Goal: Task Accomplishment & Management: Manage account settings

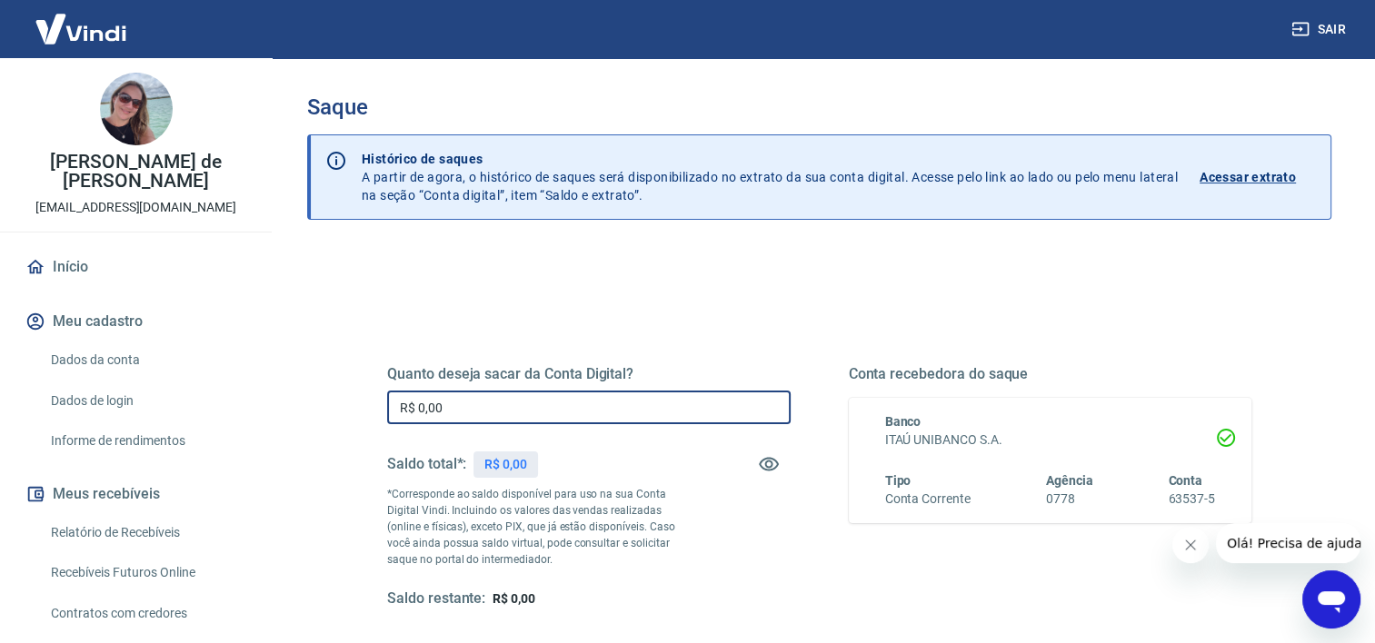
click at [703, 416] on input "R$ 0,00" at bounding box center [589, 408] width 404 height 34
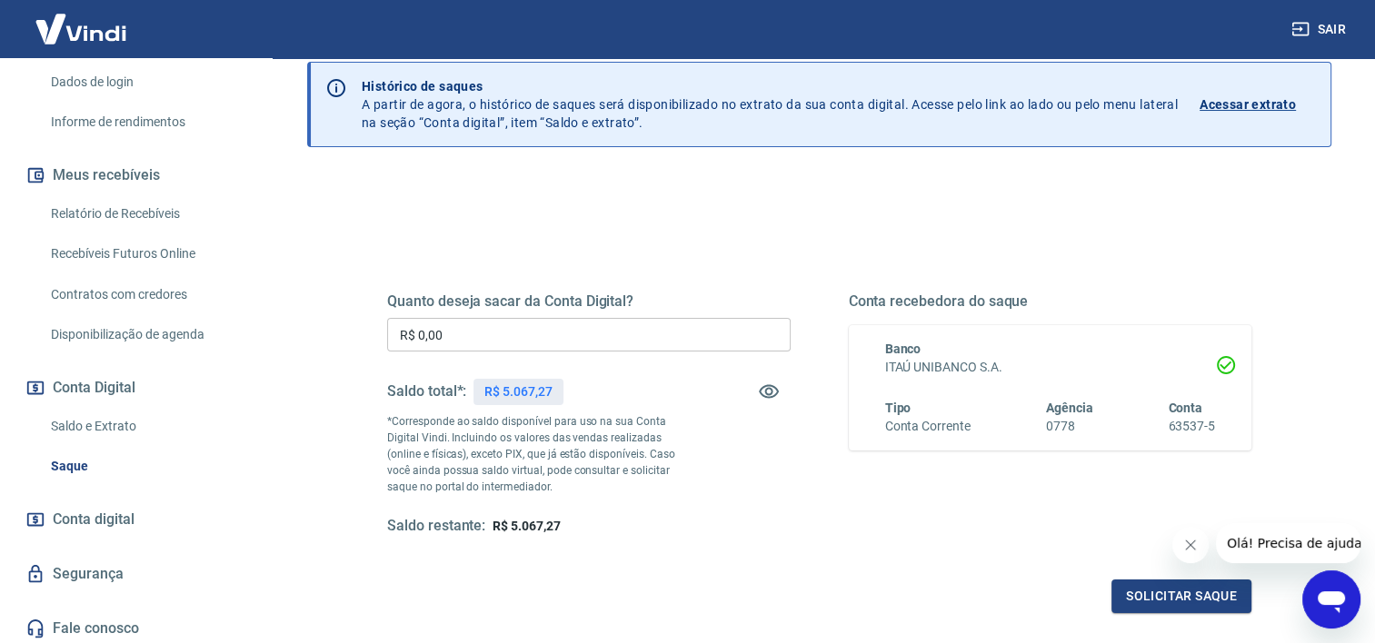
scroll to position [304, 0]
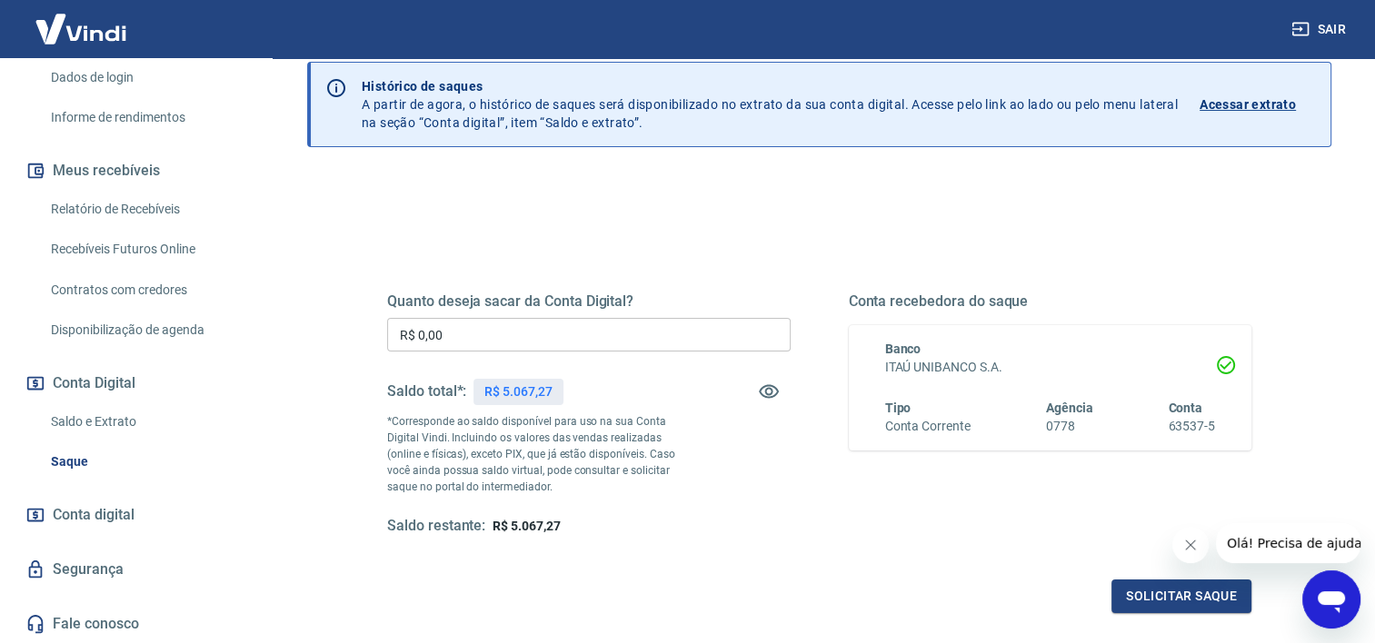
click at [126, 425] on link "Saldo e Extrato" at bounding box center [147, 422] width 206 height 37
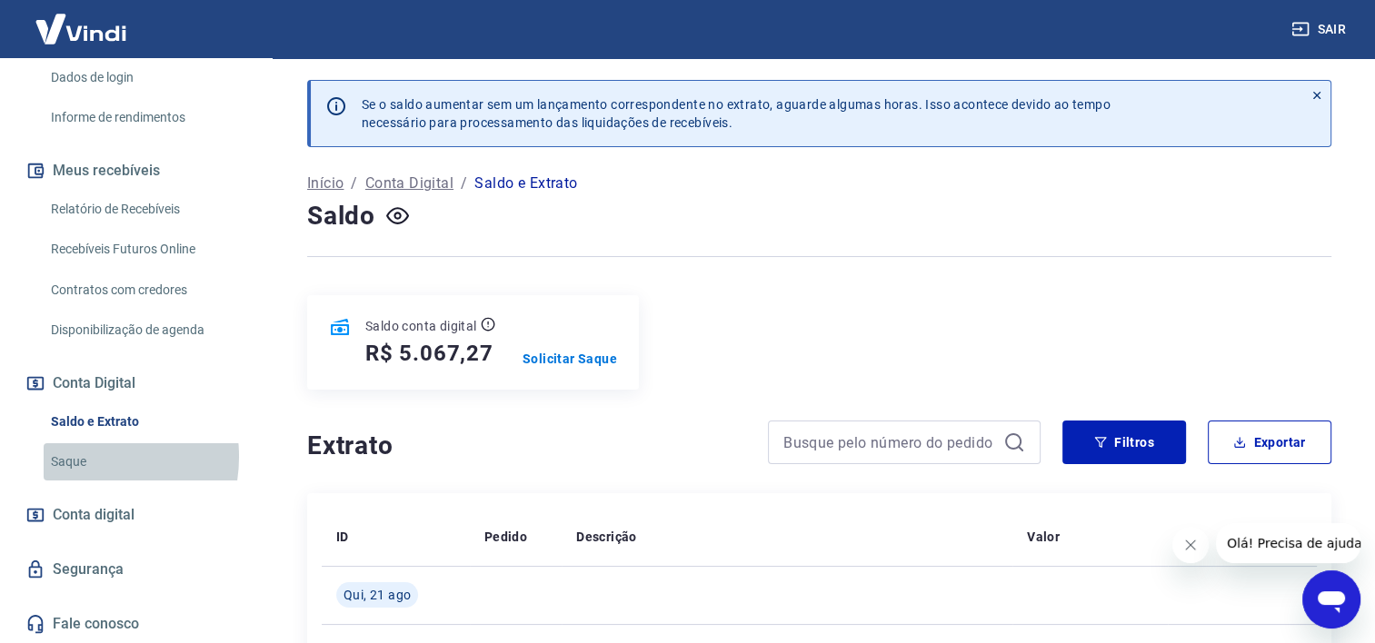
click at [80, 457] on link "Saque" at bounding box center [147, 461] width 206 height 37
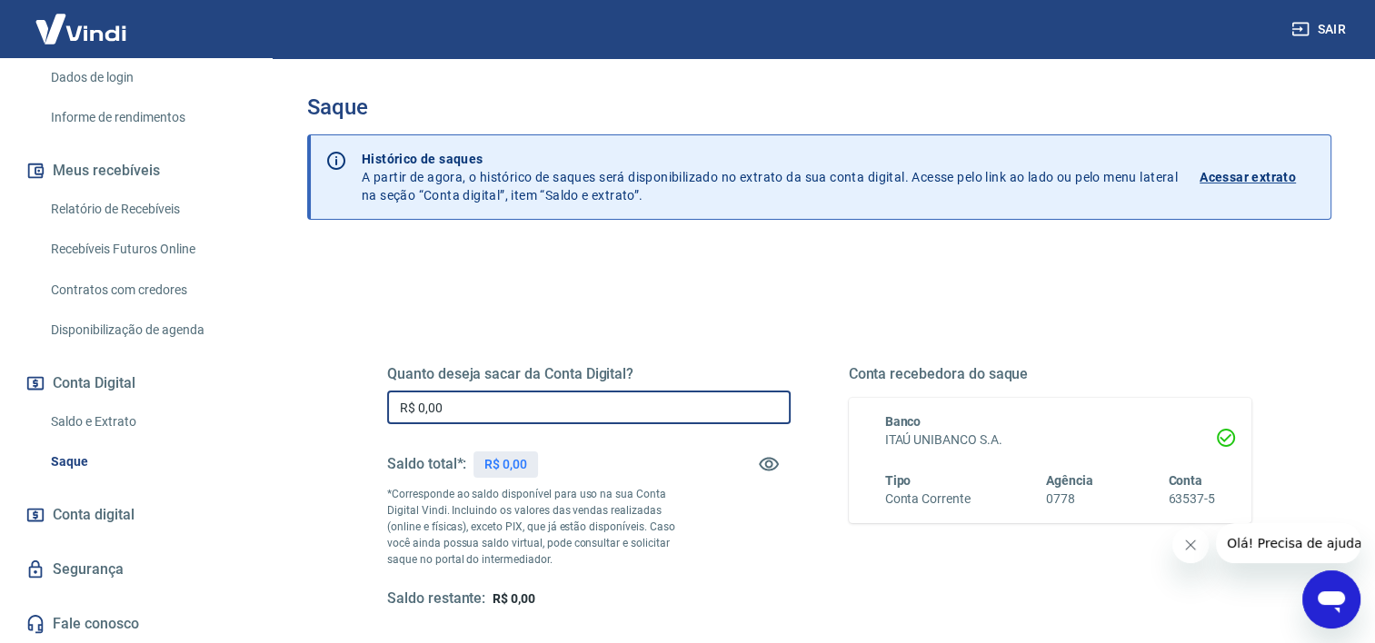
click at [469, 404] on input "R$ 0,00" at bounding box center [589, 408] width 404 height 34
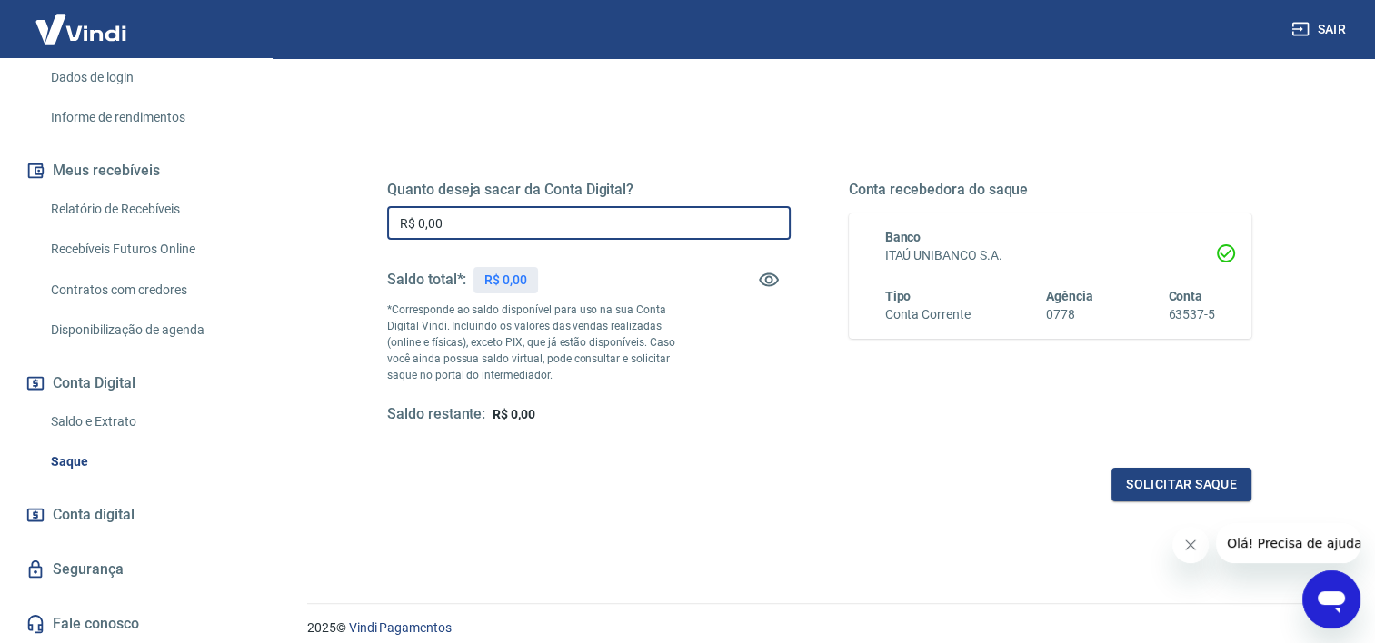
scroll to position [73, 0]
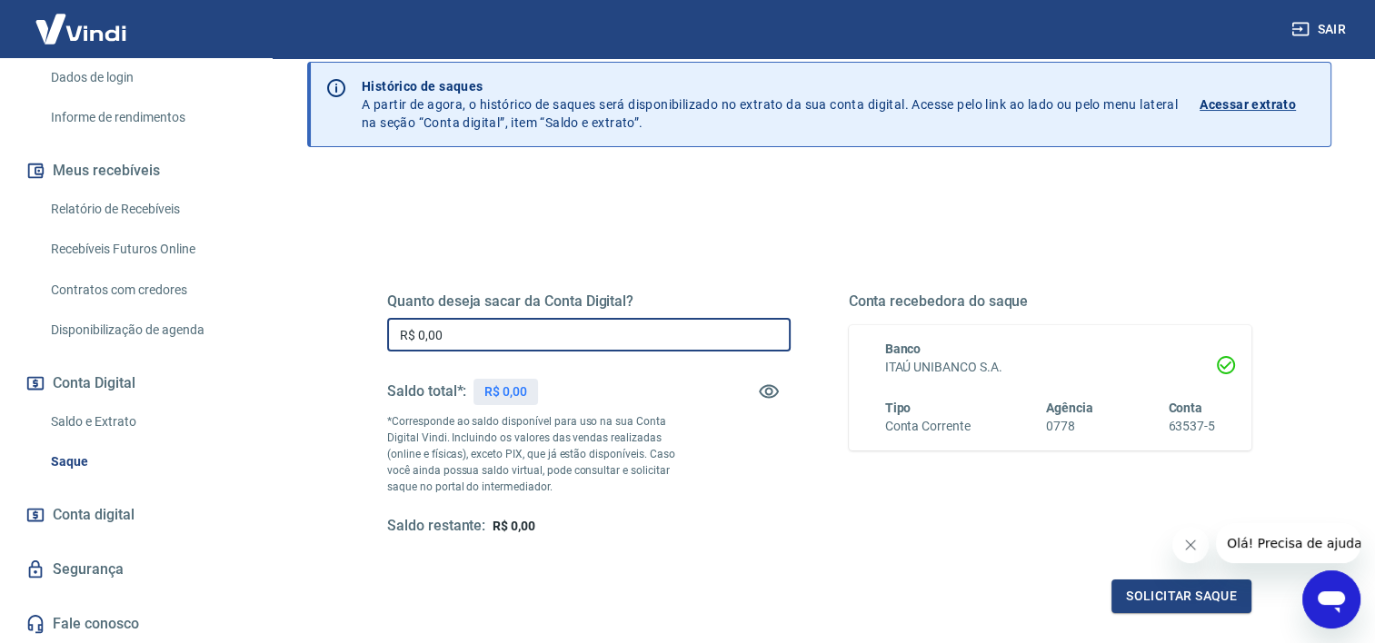
click at [105, 422] on link "Saldo e Extrato" at bounding box center [147, 422] width 206 height 37
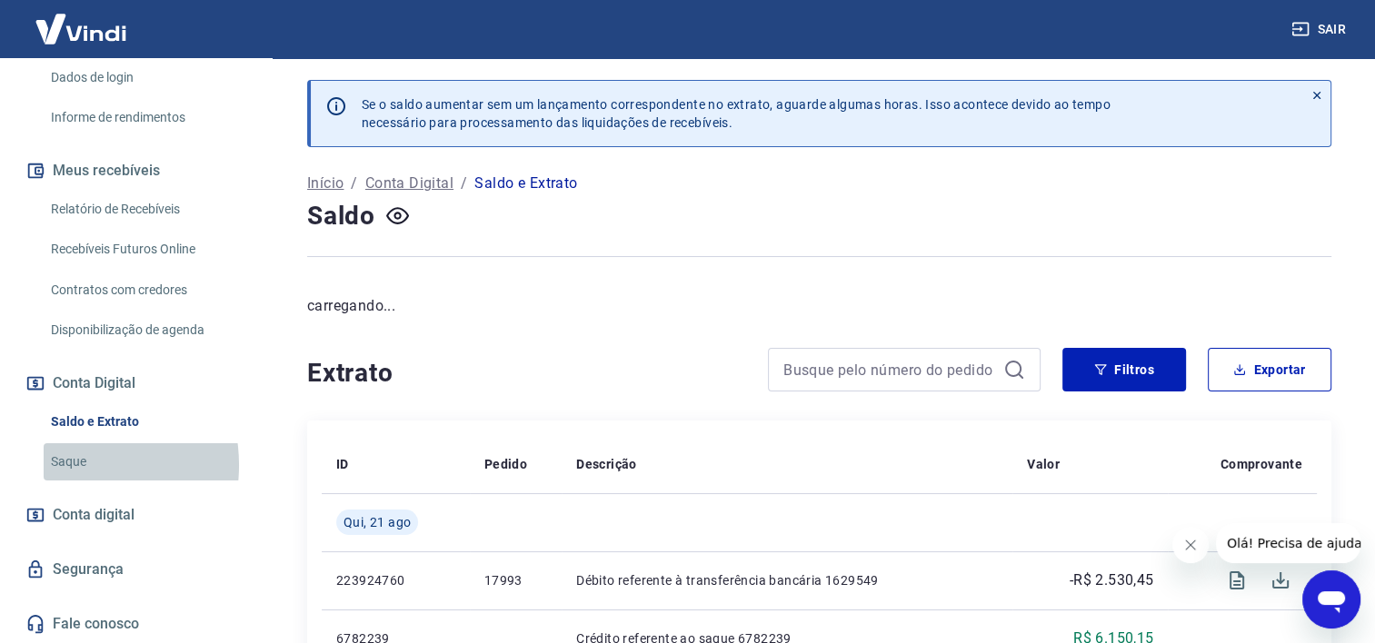
click at [70, 465] on link "Saque" at bounding box center [147, 461] width 206 height 37
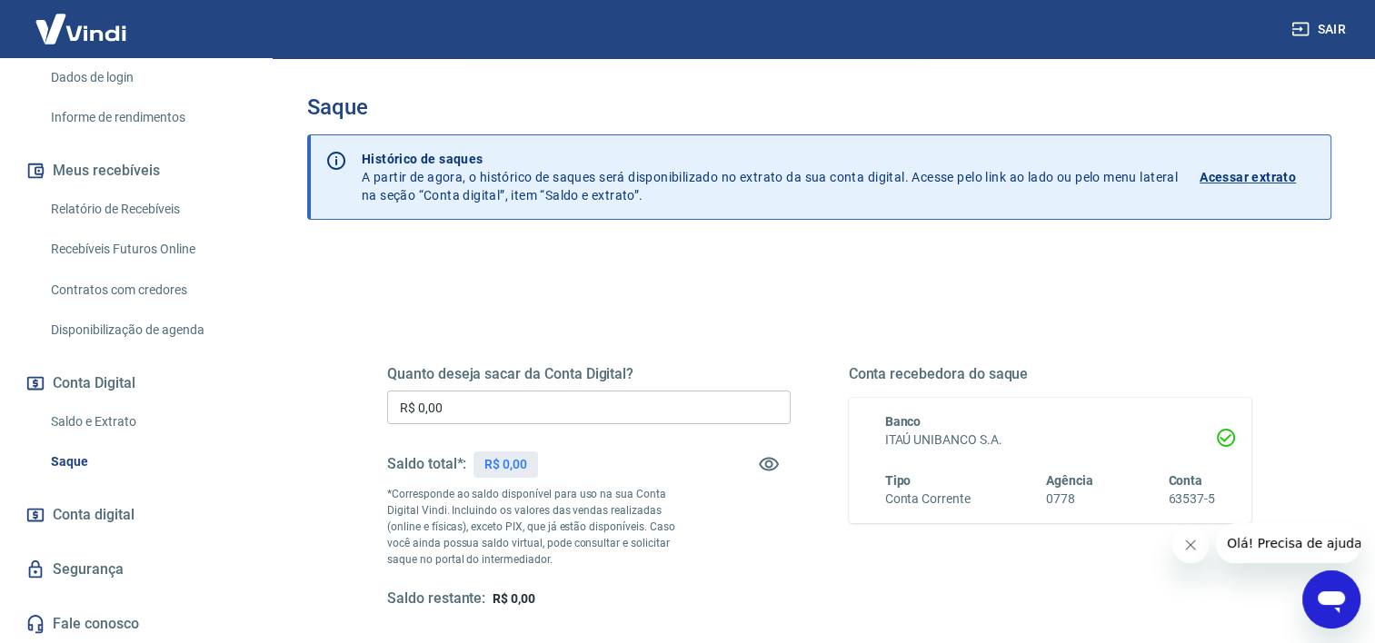
click at [447, 404] on input "R$ 0,00" at bounding box center [589, 408] width 404 height 34
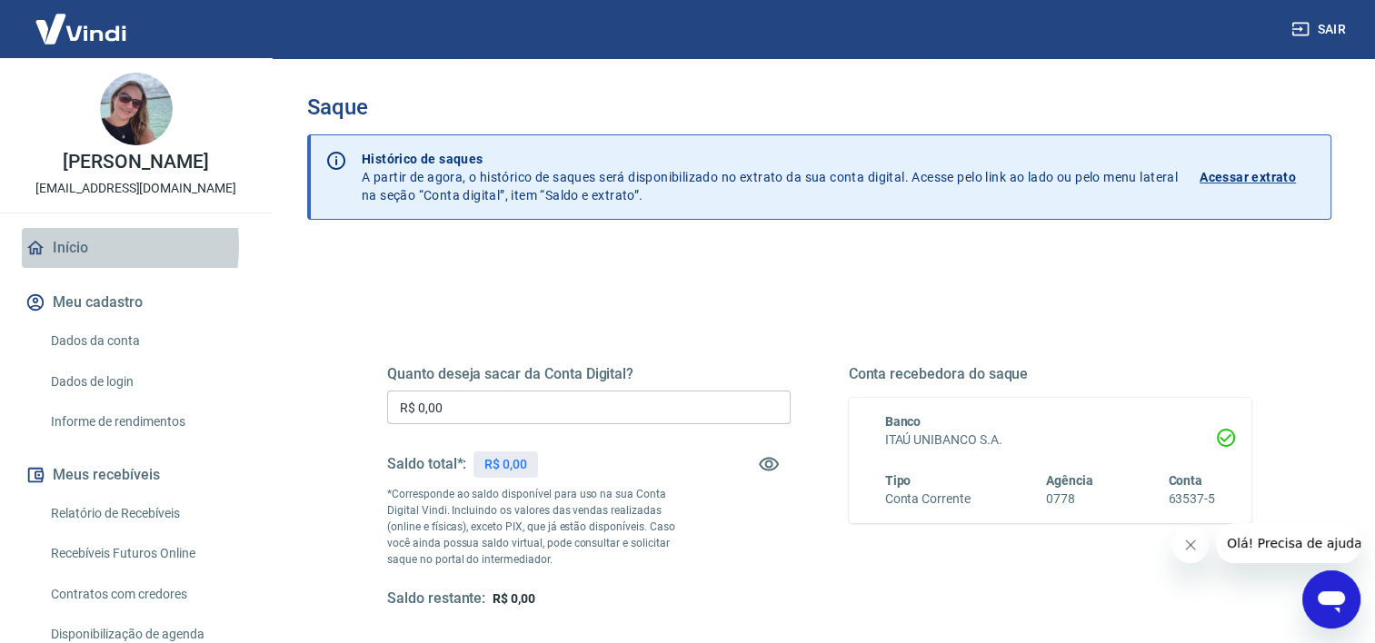
click at [70, 246] on link "Início" at bounding box center [136, 248] width 228 height 40
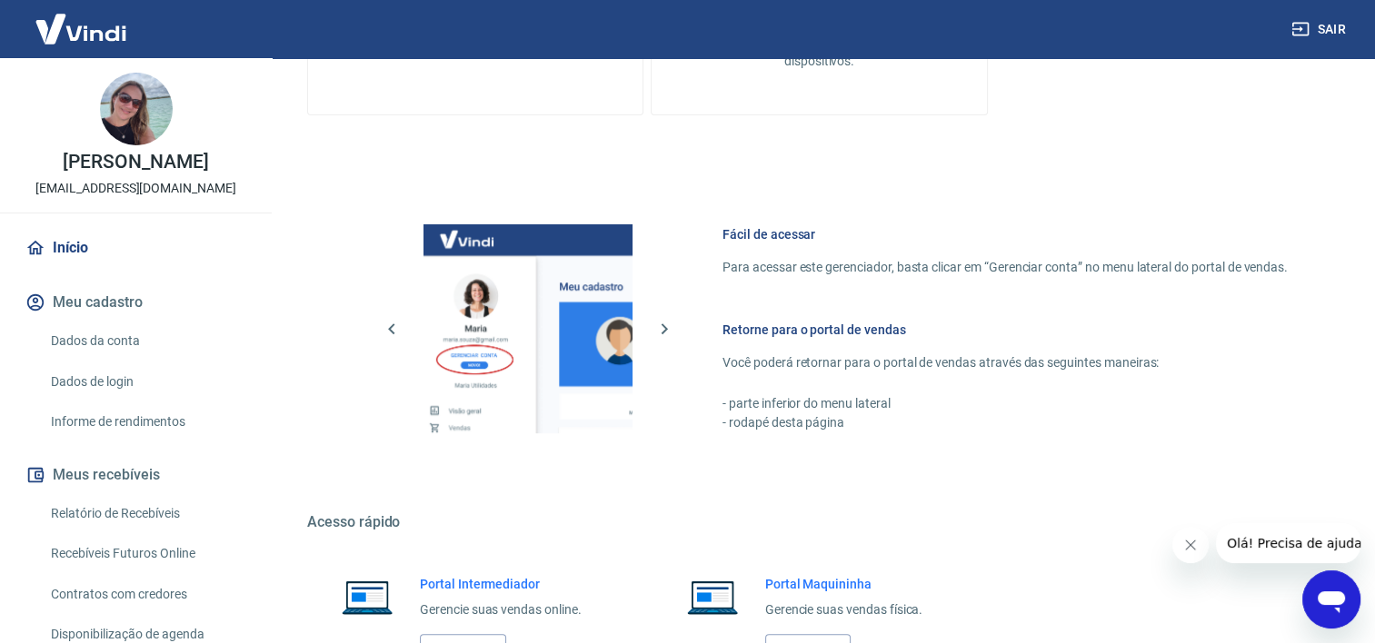
scroll to position [791, 0]
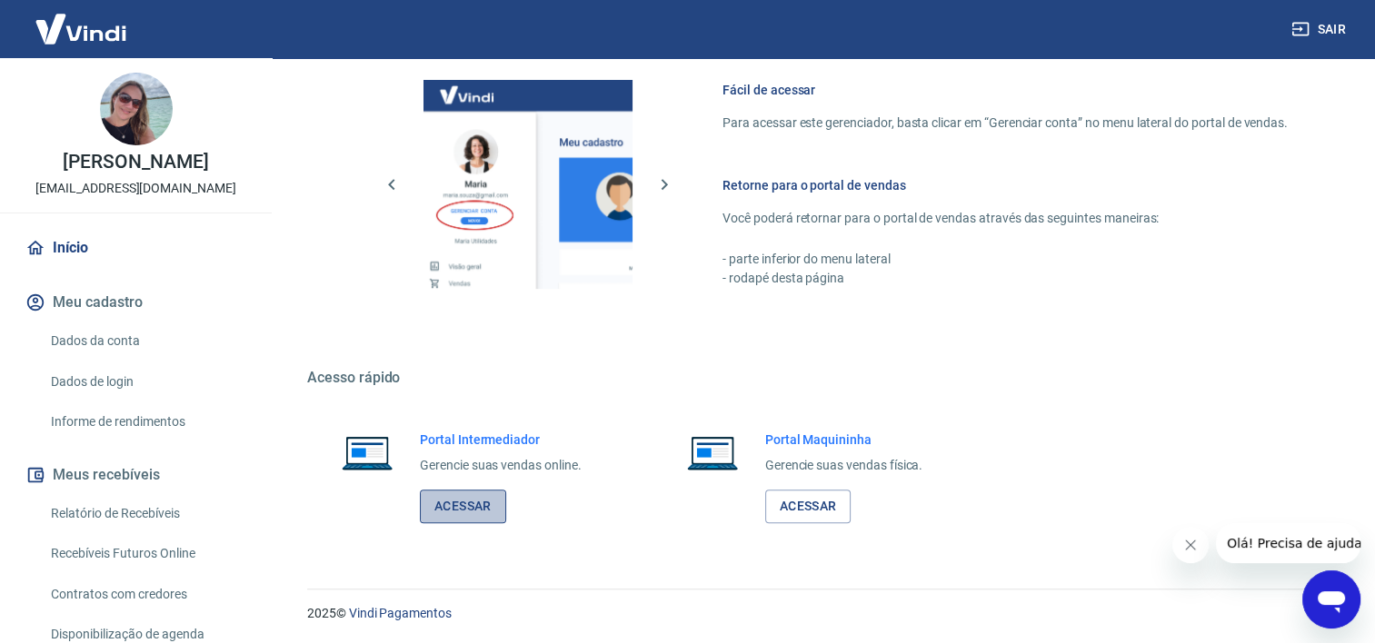
click at [478, 498] on link "Acessar" at bounding box center [463, 507] width 86 height 34
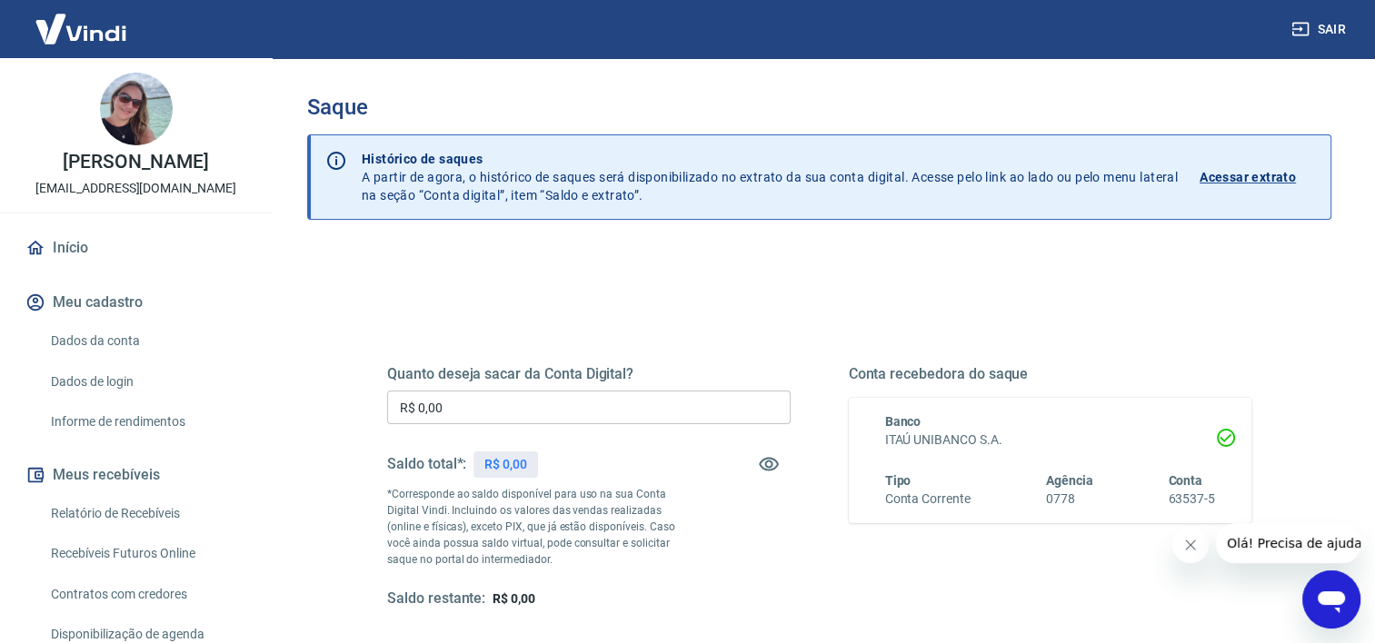
click at [583, 395] on input "R$ 0,00" at bounding box center [589, 408] width 404 height 34
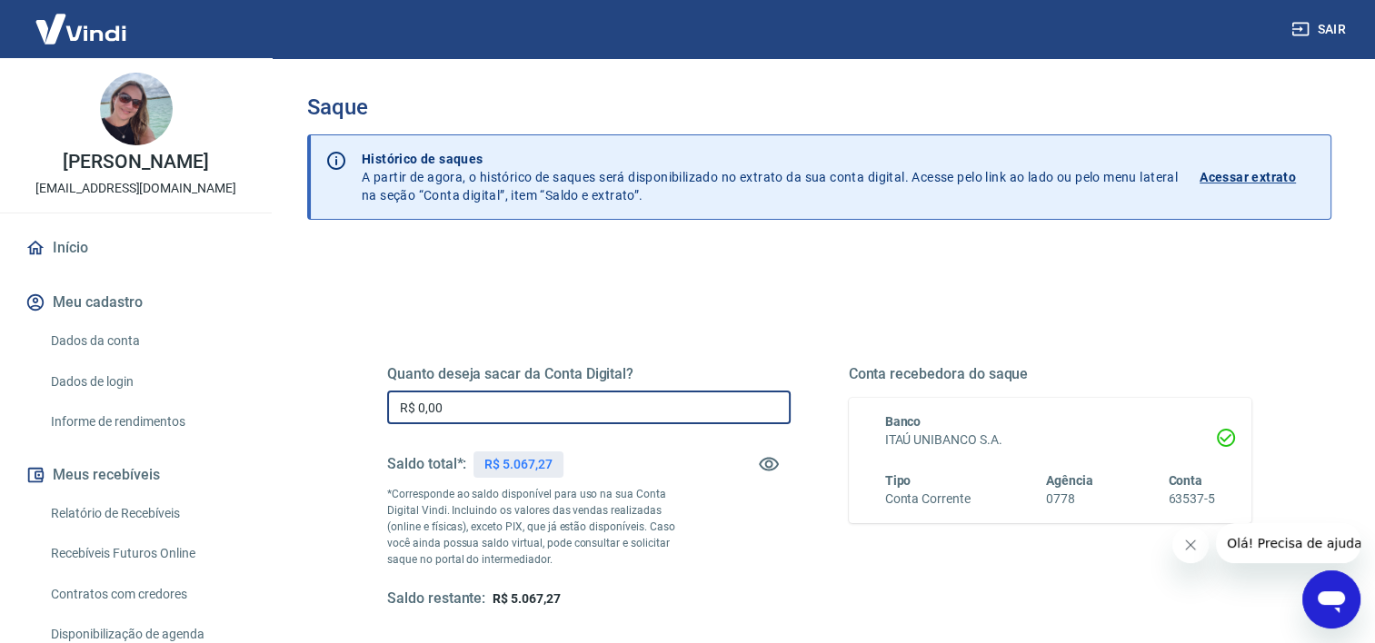
click at [623, 404] on input "R$ 0,00" at bounding box center [589, 408] width 404 height 34
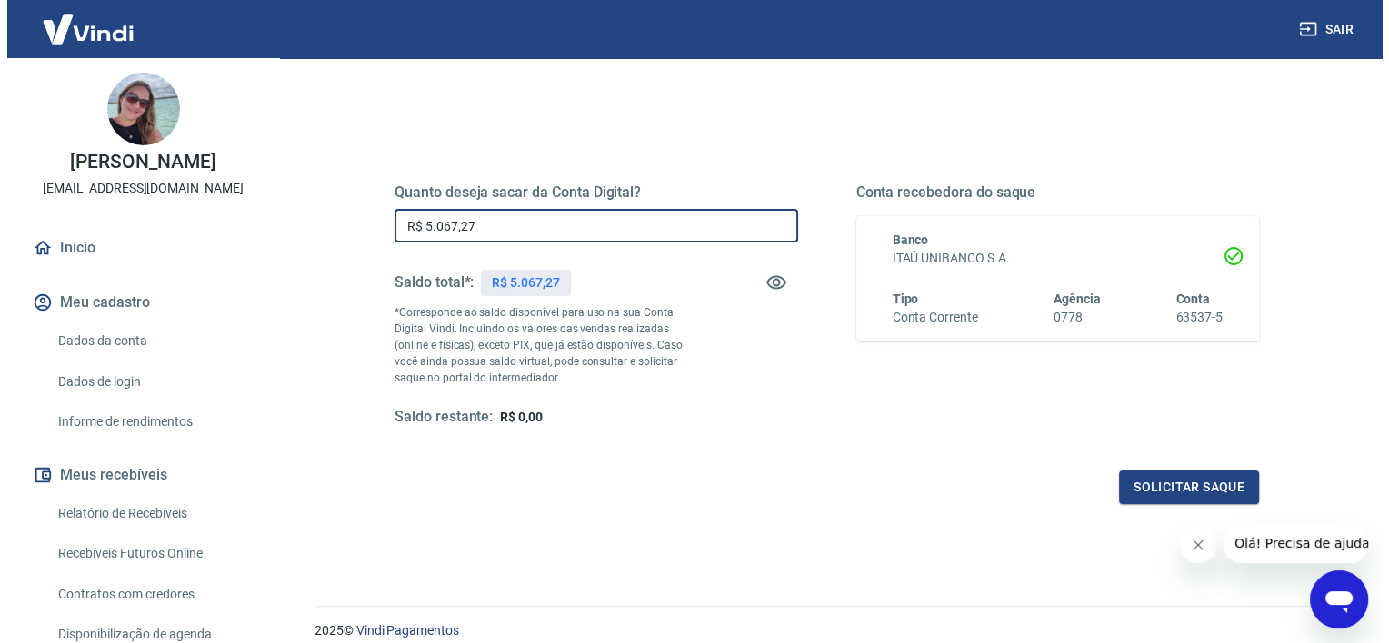
scroll to position [254, 0]
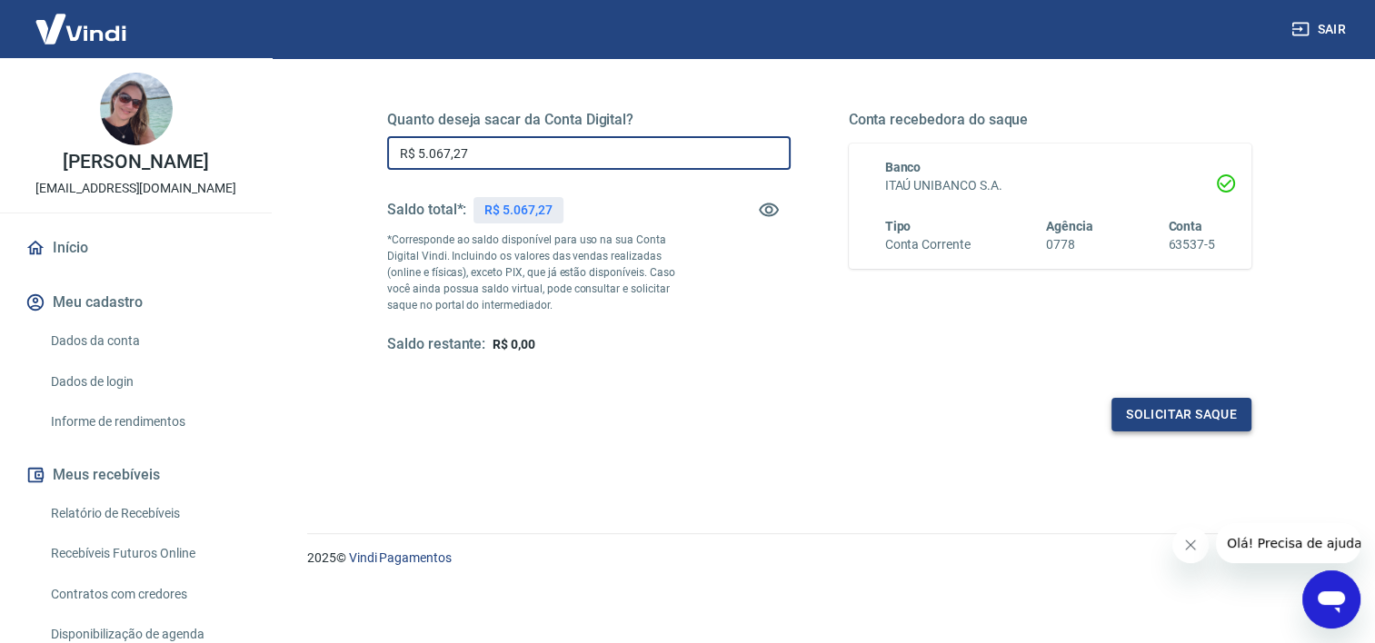
type input "R$ 5.067,27"
click at [1140, 409] on button "Solicitar saque" at bounding box center [1181, 415] width 140 height 34
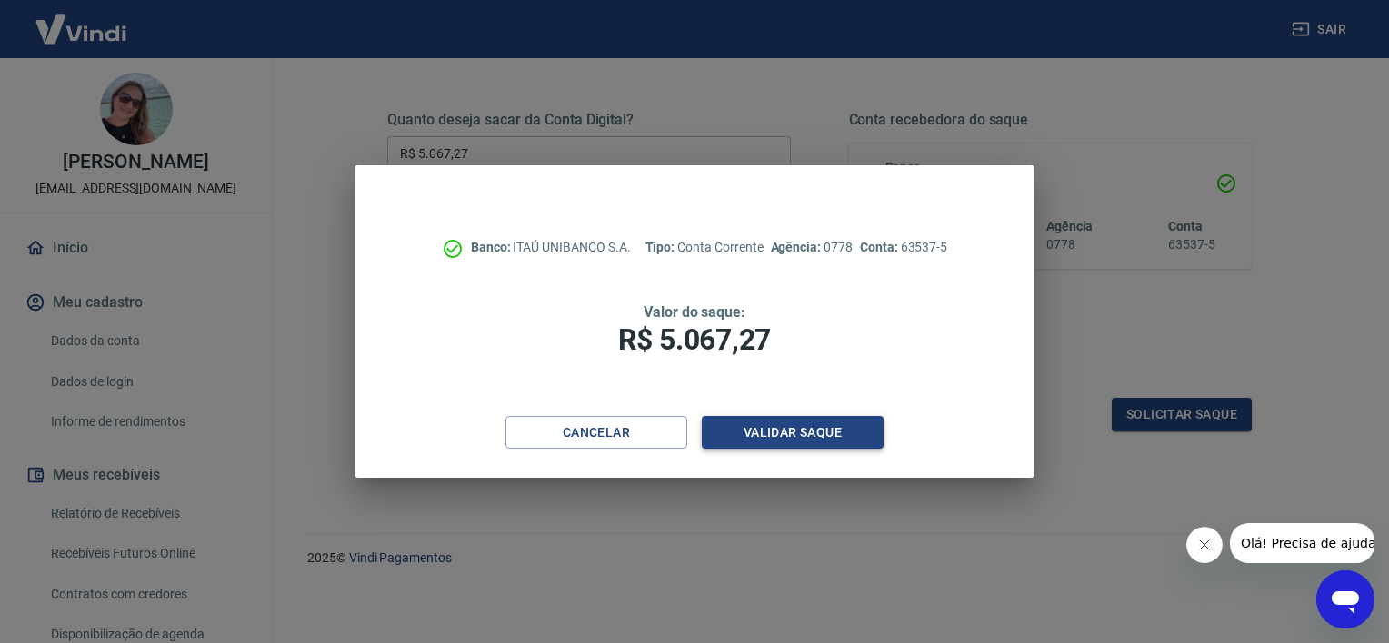
click at [799, 429] on button "Validar saque" at bounding box center [793, 433] width 182 height 34
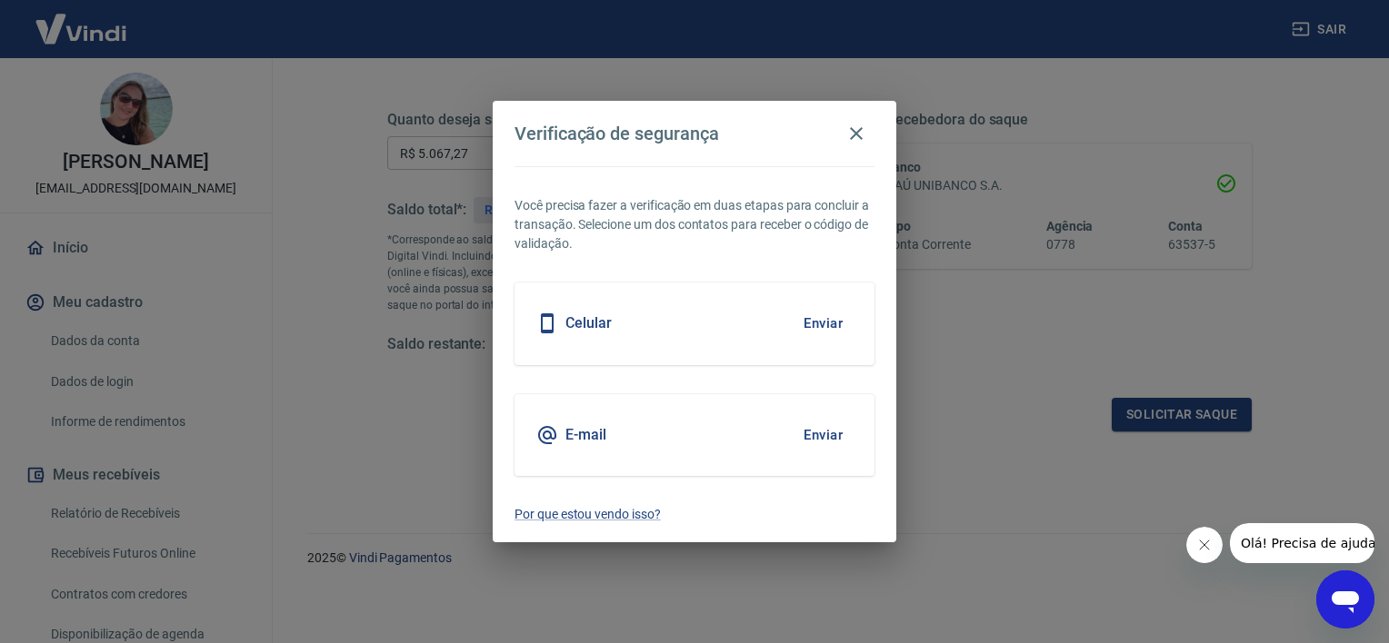
click at [799, 429] on button "Enviar" at bounding box center [822, 435] width 59 height 38
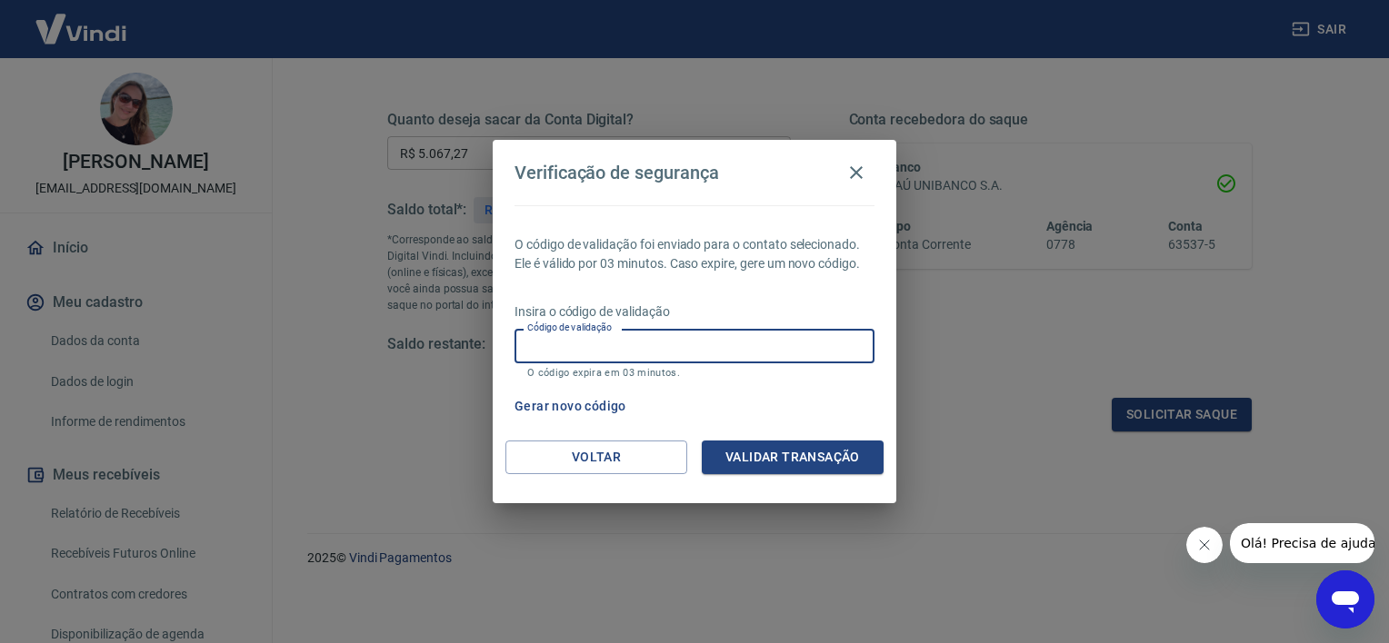
click at [734, 338] on input "Código de validação" at bounding box center [694, 346] width 360 height 34
type input "107070"
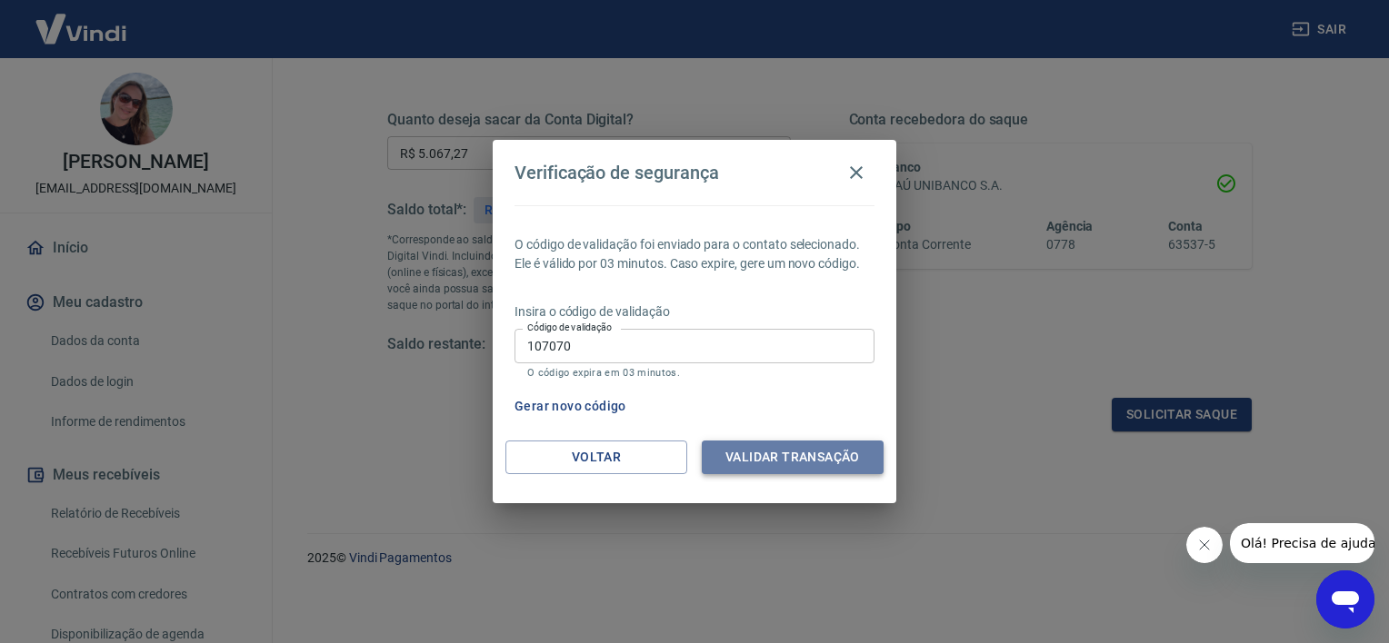
click at [811, 454] on button "Validar transação" at bounding box center [793, 458] width 182 height 34
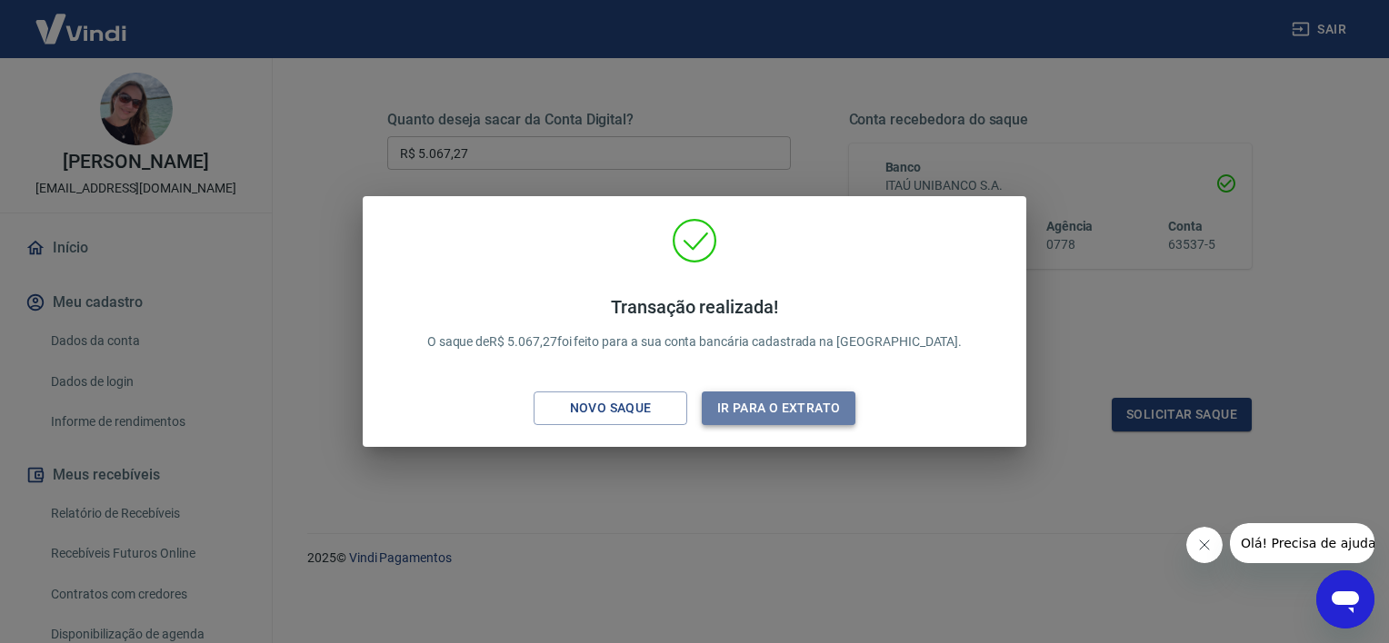
click at [760, 411] on button "Ir para o extrato" at bounding box center [779, 409] width 154 height 34
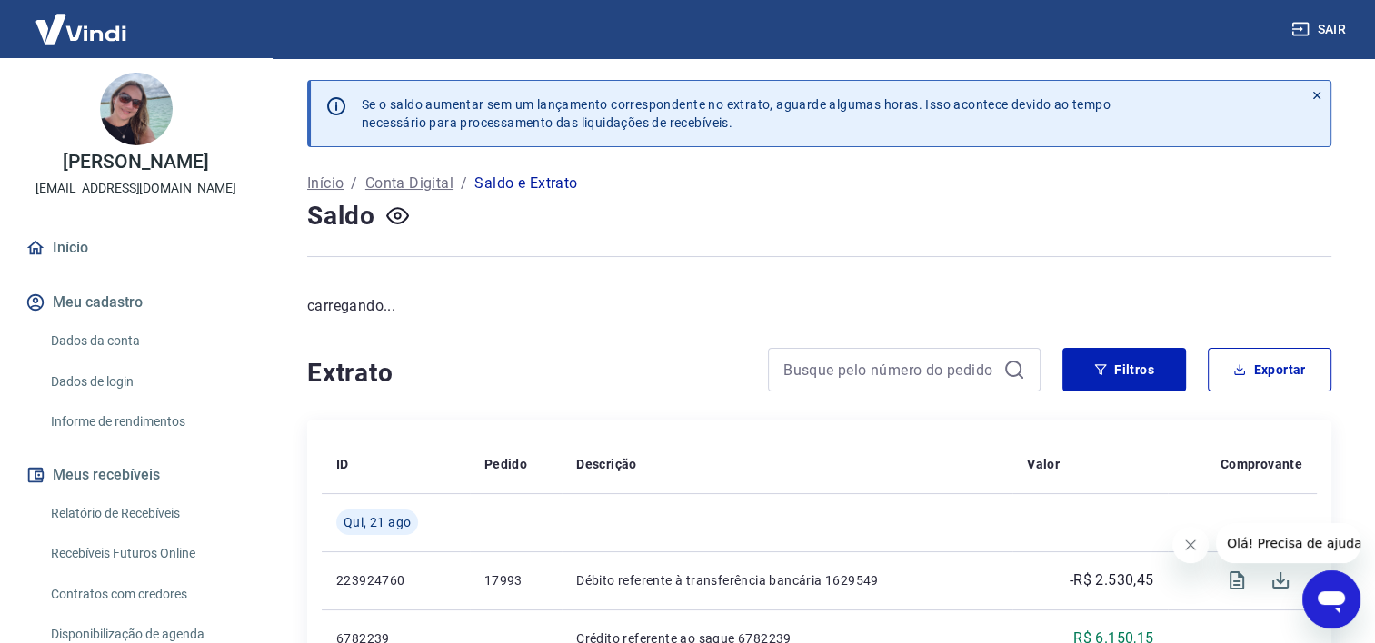
click at [170, 517] on link "Relatório de Recebíveis" at bounding box center [147, 513] width 206 height 37
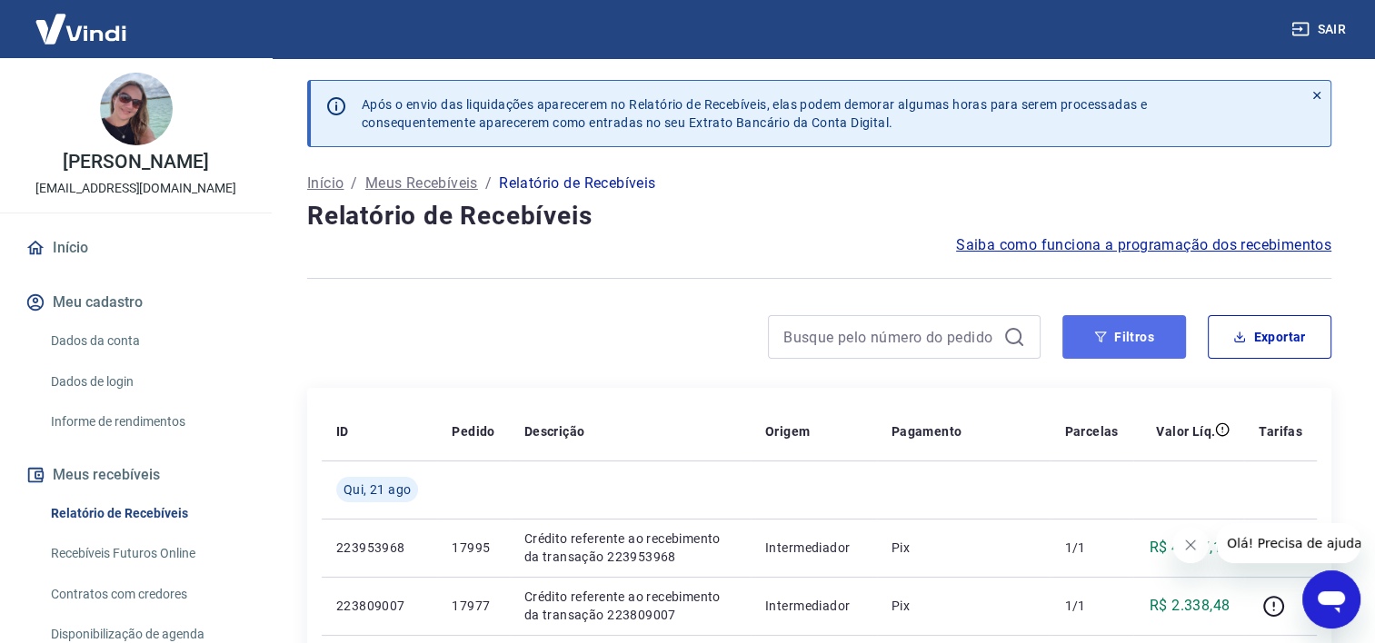
click at [1112, 341] on button "Filtros" at bounding box center [1124, 337] width 124 height 44
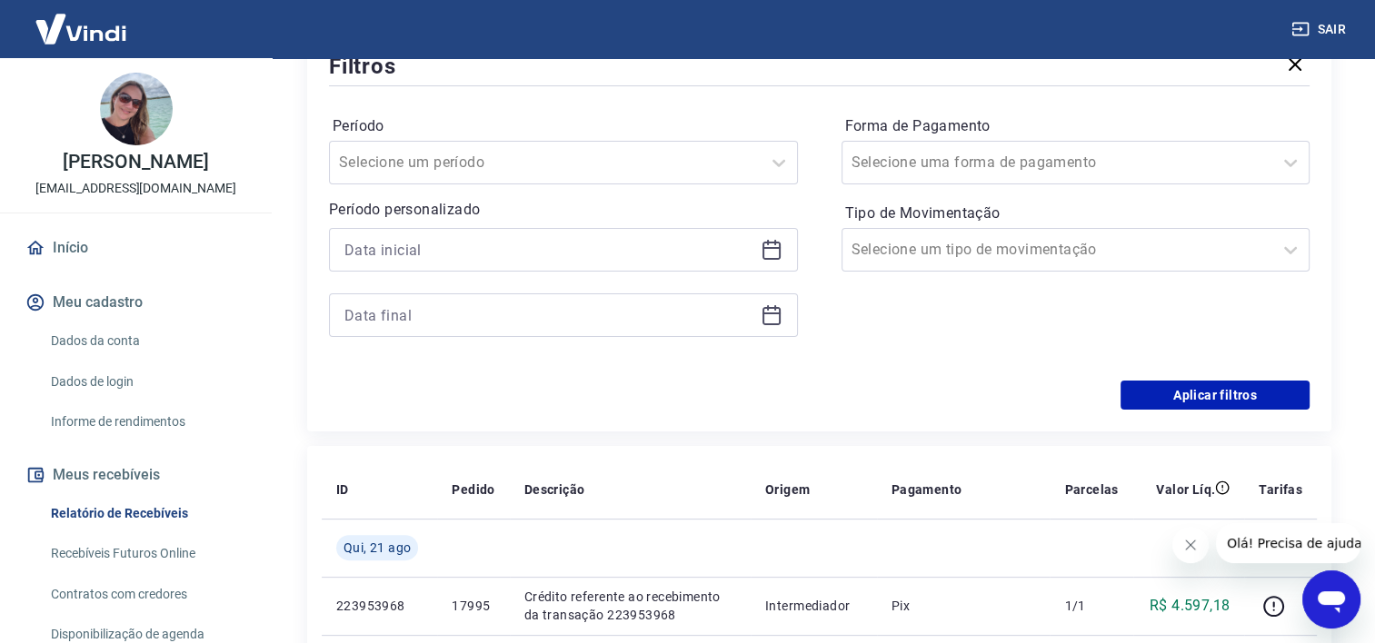
scroll to position [364, 0]
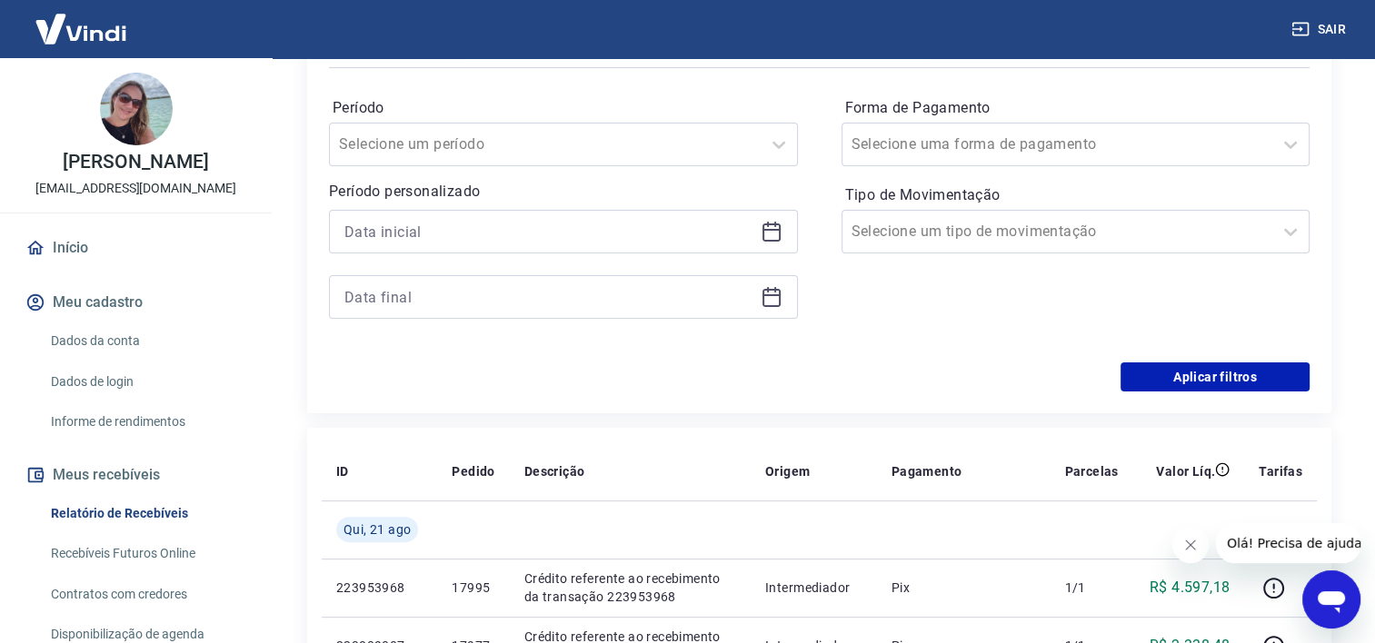
click at [774, 236] on icon at bounding box center [772, 232] width 22 height 22
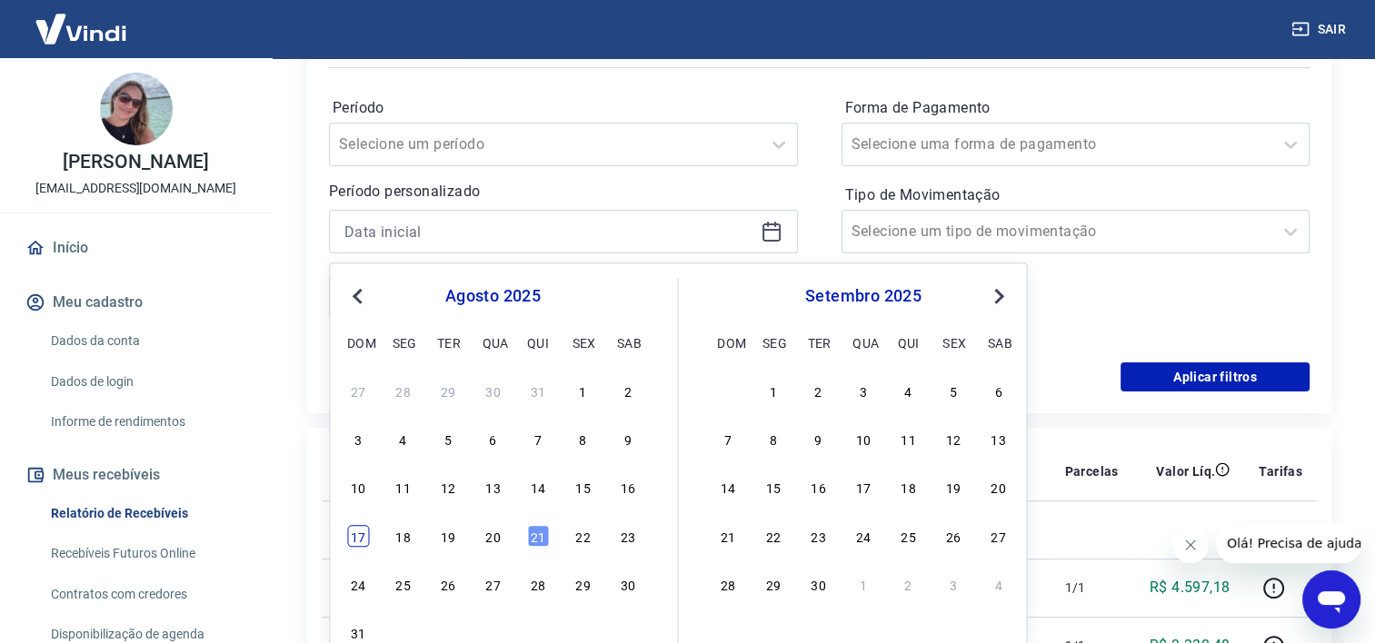
click at [352, 537] on div "17" at bounding box center [358, 536] width 22 height 22
type input "[DATE]"
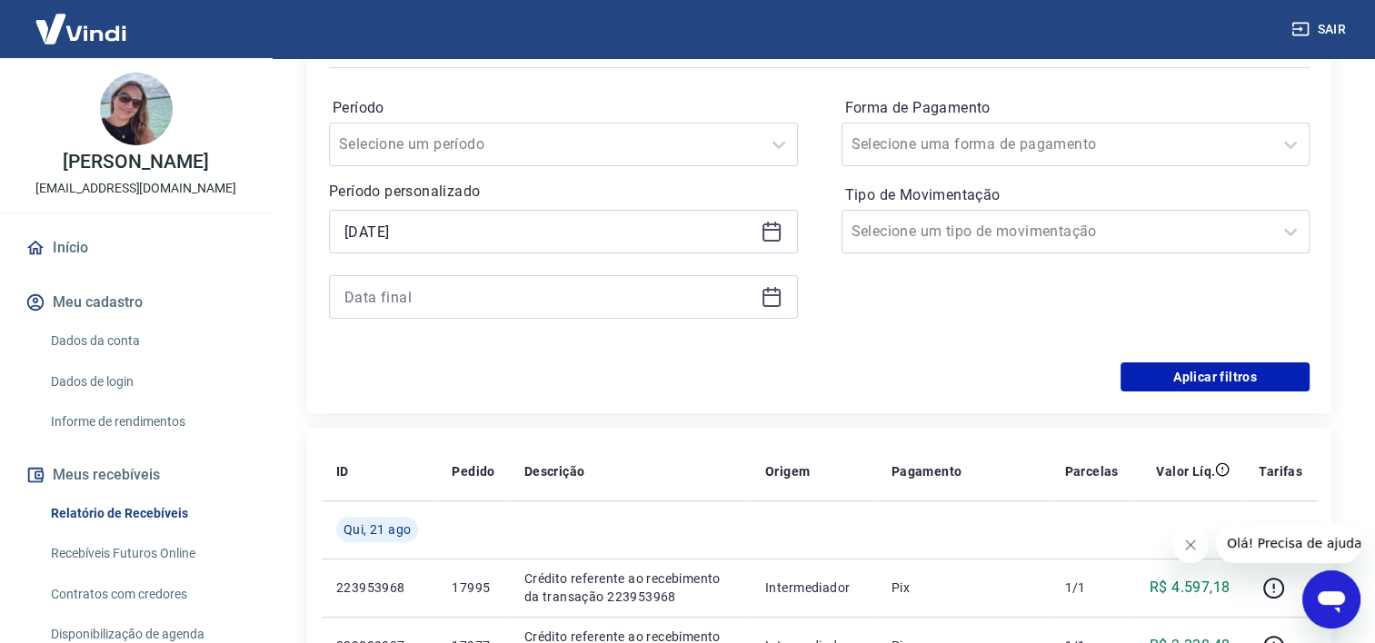
click at [765, 294] on icon at bounding box center [771, 295] width 18 height 2
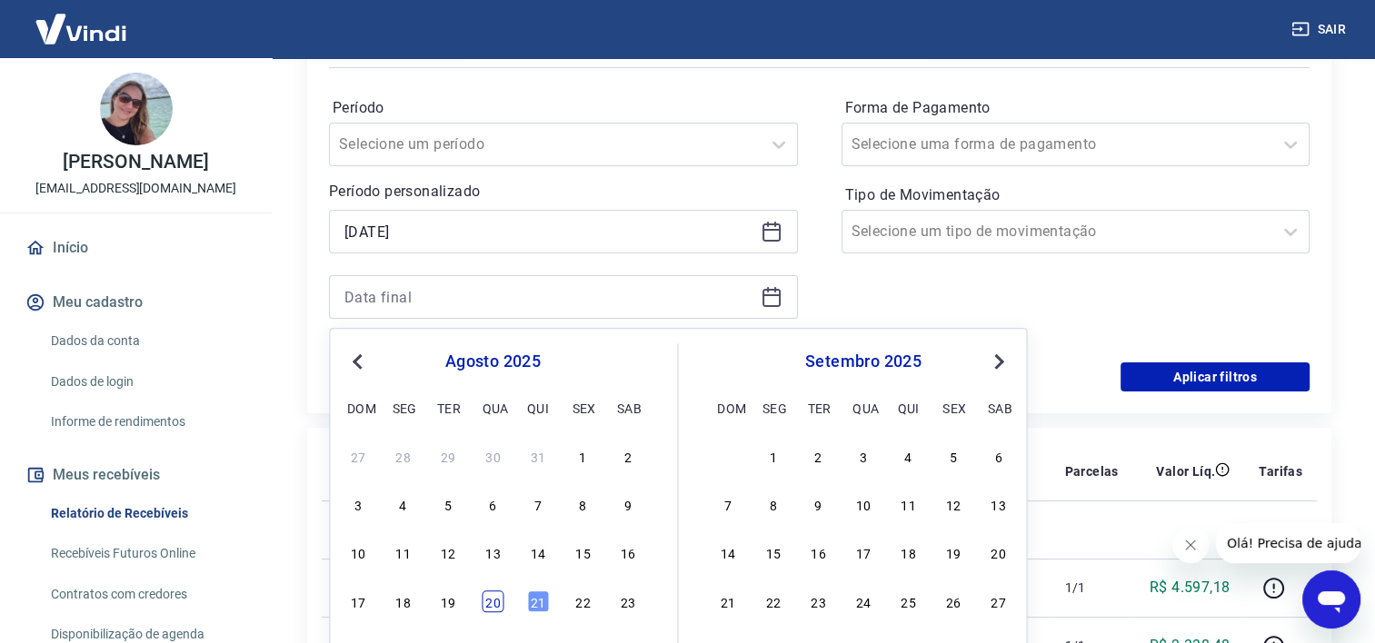
click at [486, 605] on div "20" at bounding box center [493, 602] width 22 height 22
type input "[DATE]"
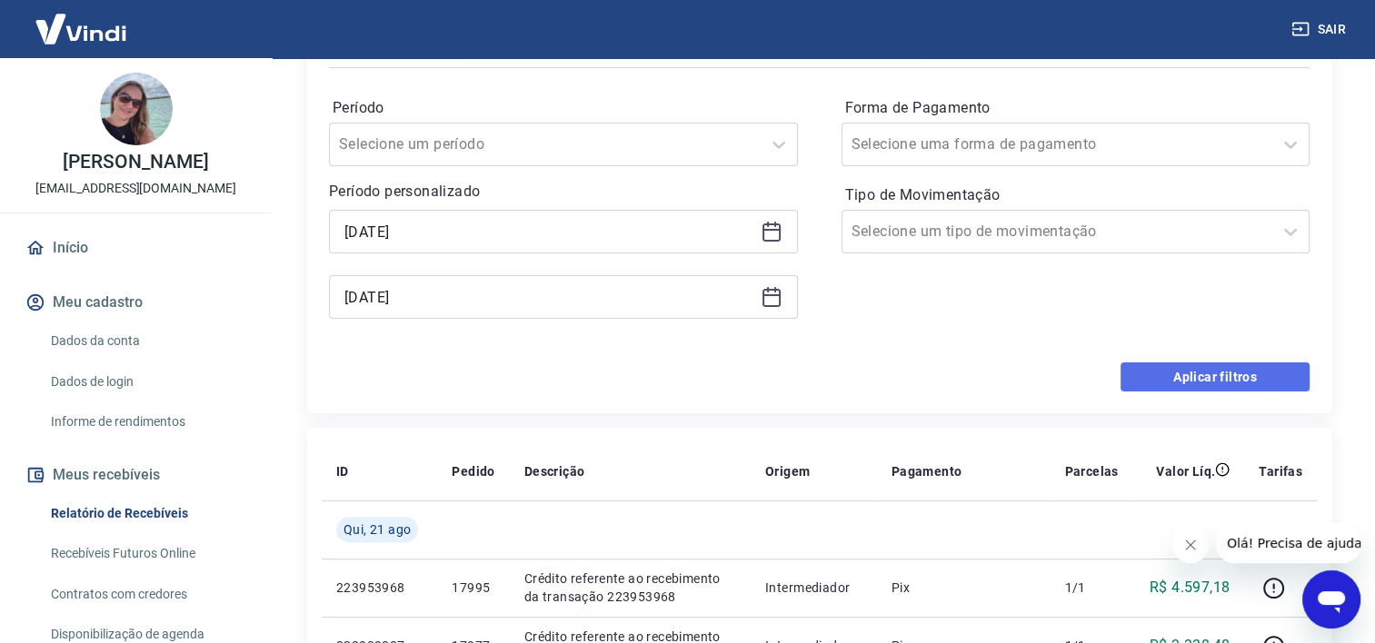
click at [1205, 374] on button "Aplicar filtros" at bounding box center [1215, 377] width 189 height 29
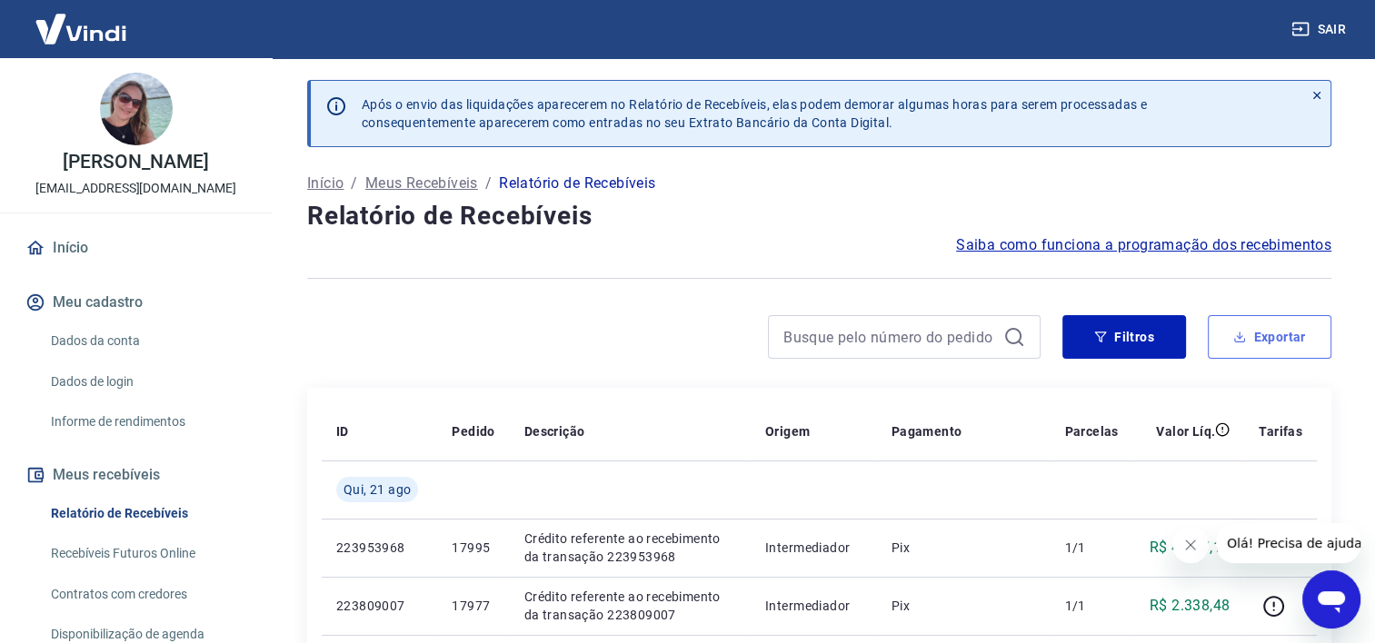
click at [1269, 344] on button "Exportar" at bounding box center [1270, 337] width 124 height 44
type input "[DATE]"
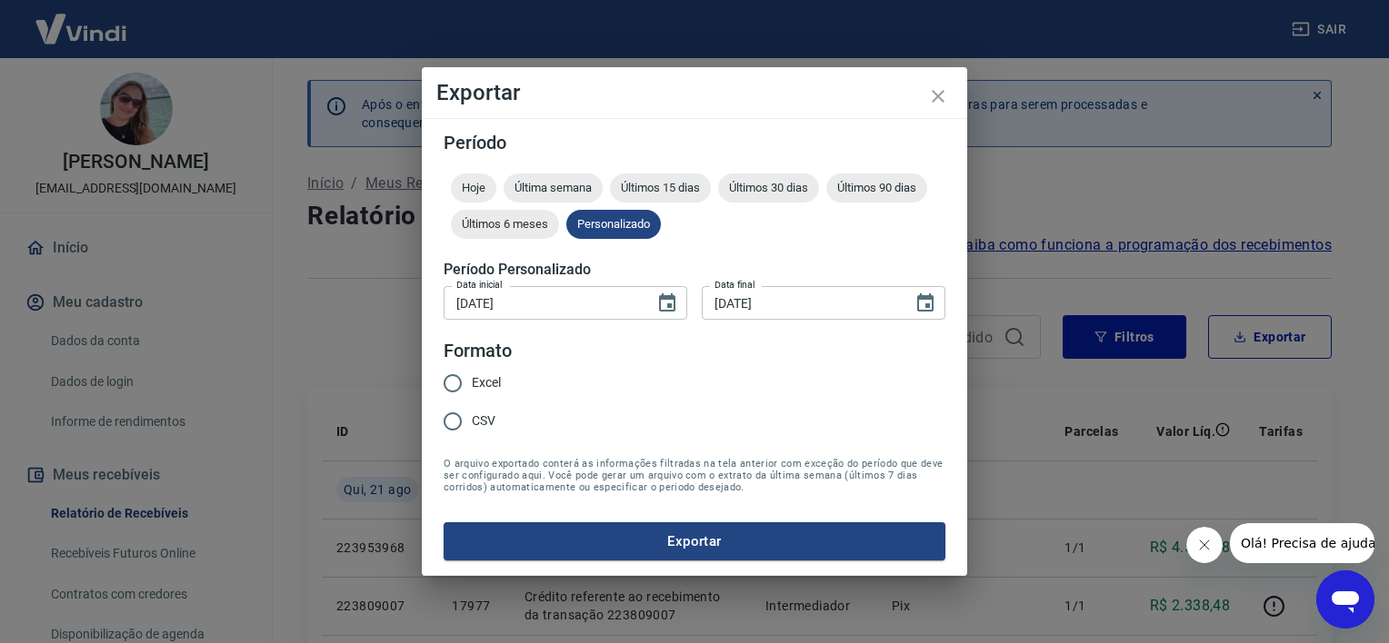
click at [453, 383] on input "Excel" at bounding box center [452, 383] width 38 height 38
radio input "true"
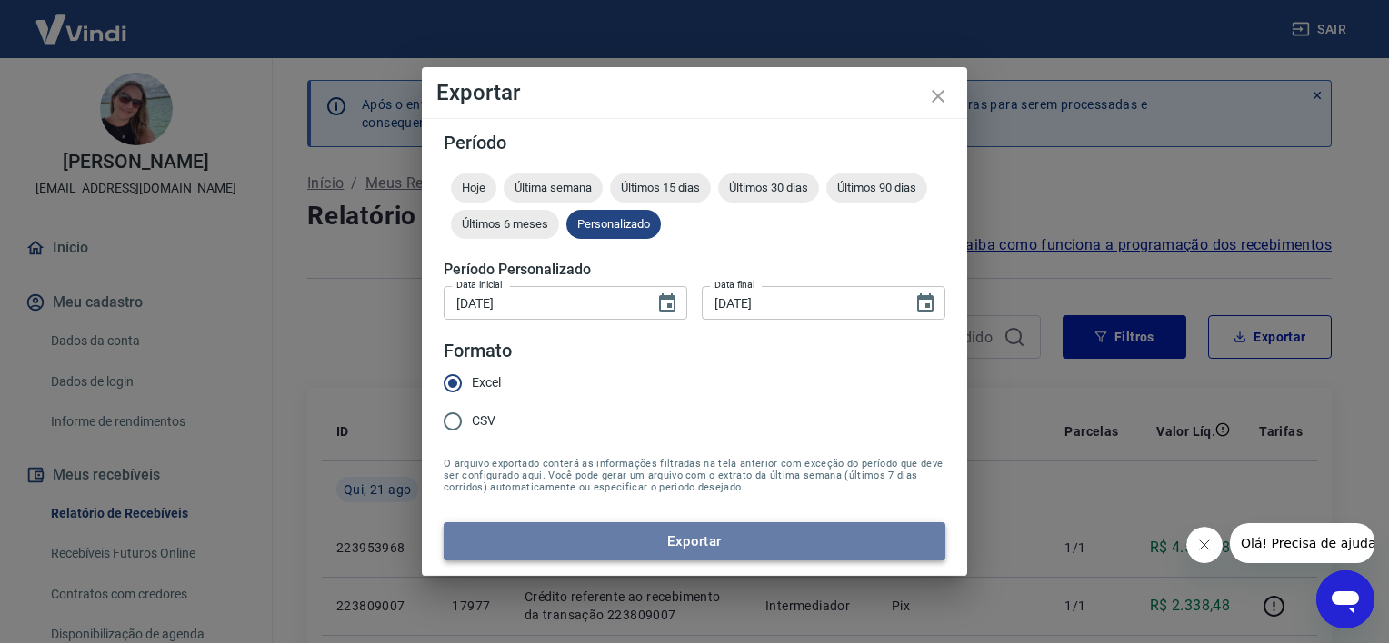
click at [681, 538] on button "Exportar" at bounding box center [694, 542] width 502 height 38
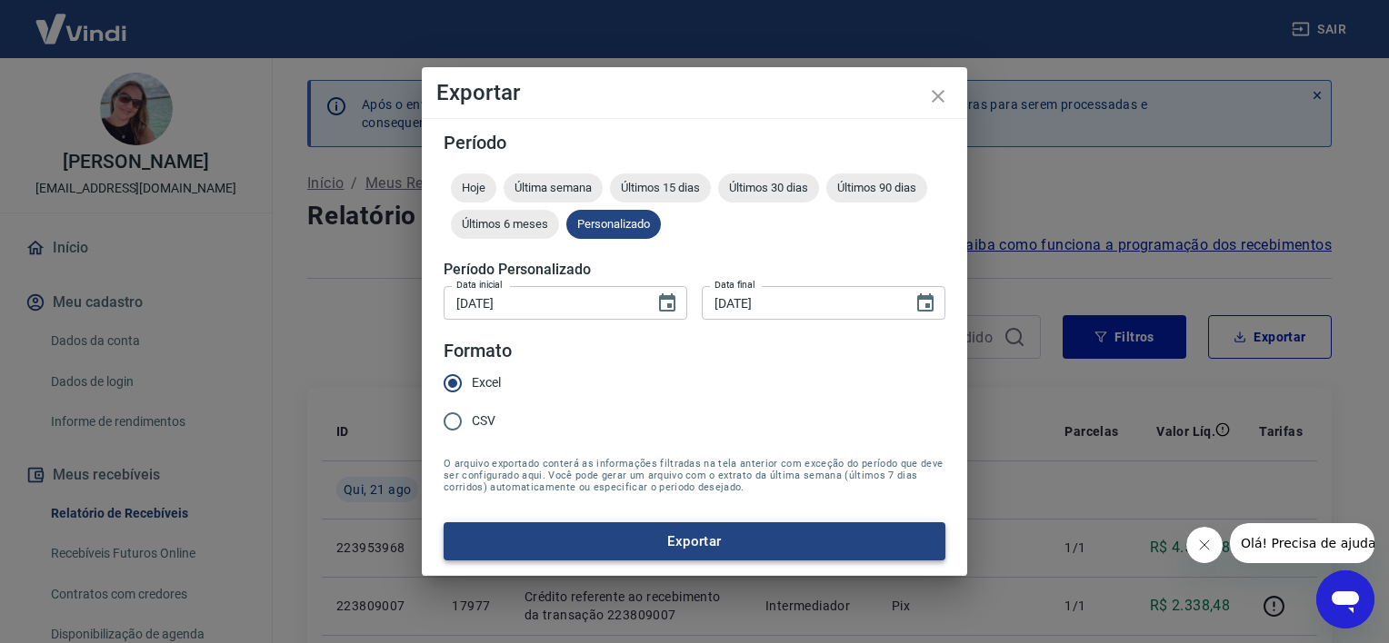
click at [702, 542] on button "Exportar" at bounding box center [694, 542] width 502 height 38
click at [1031, 329] on div "Exportar Período Hoje Última semana Últimos 15 dias Últimos 30 dias Últimos 90 …" at bounding box center [694, 321] width 1389 height 643
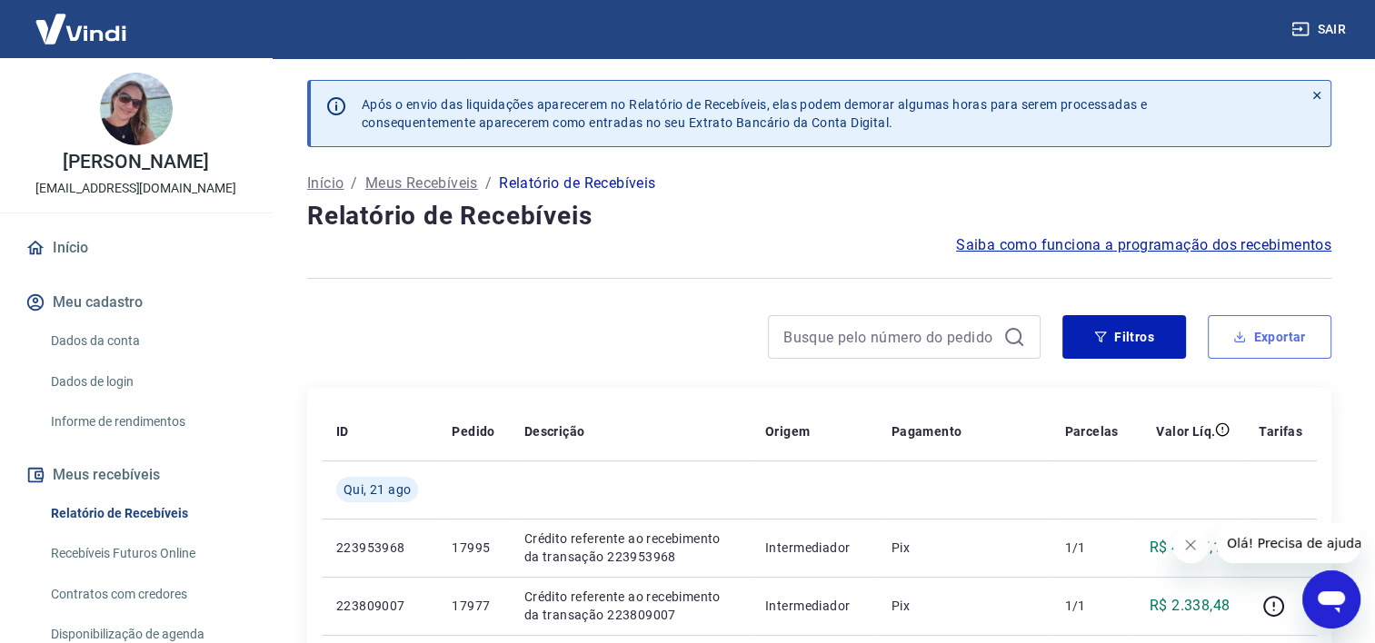
click at [1258, 342] on button "Exportar" at bounding box center [1270, 337] width 124 height 44
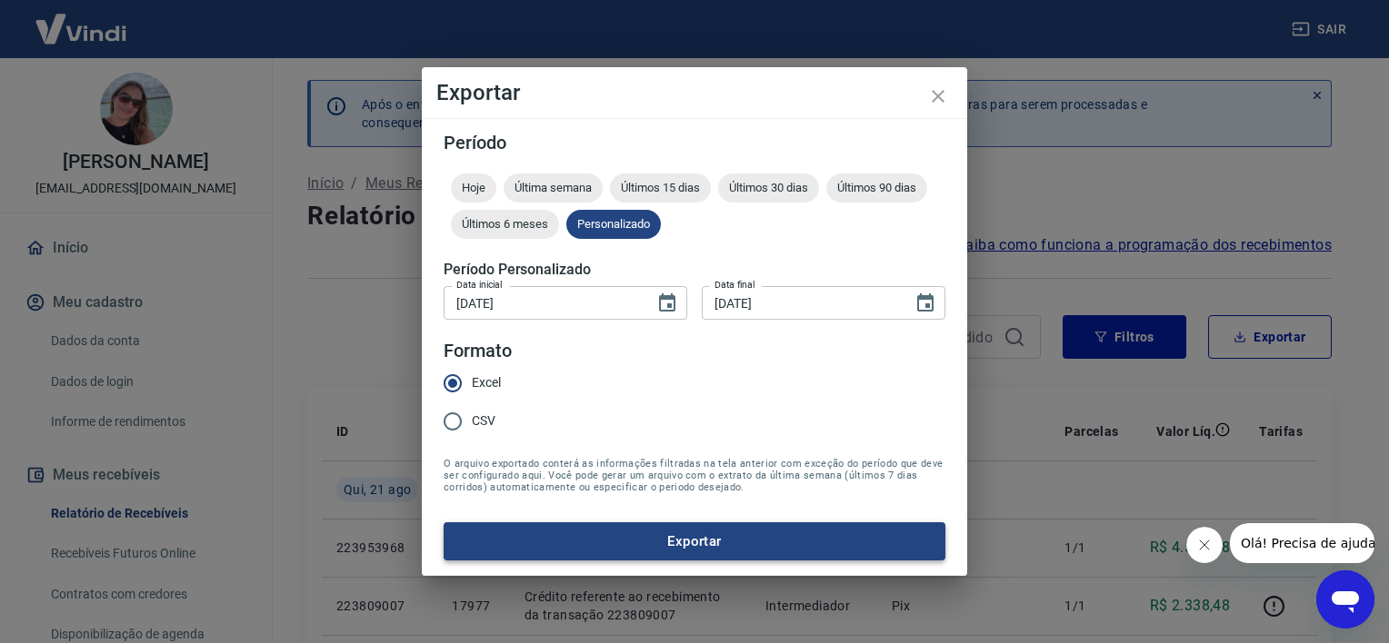
click at [674, 540] on button "Exportar" at bounding box center [694, 542] width 502 height 38
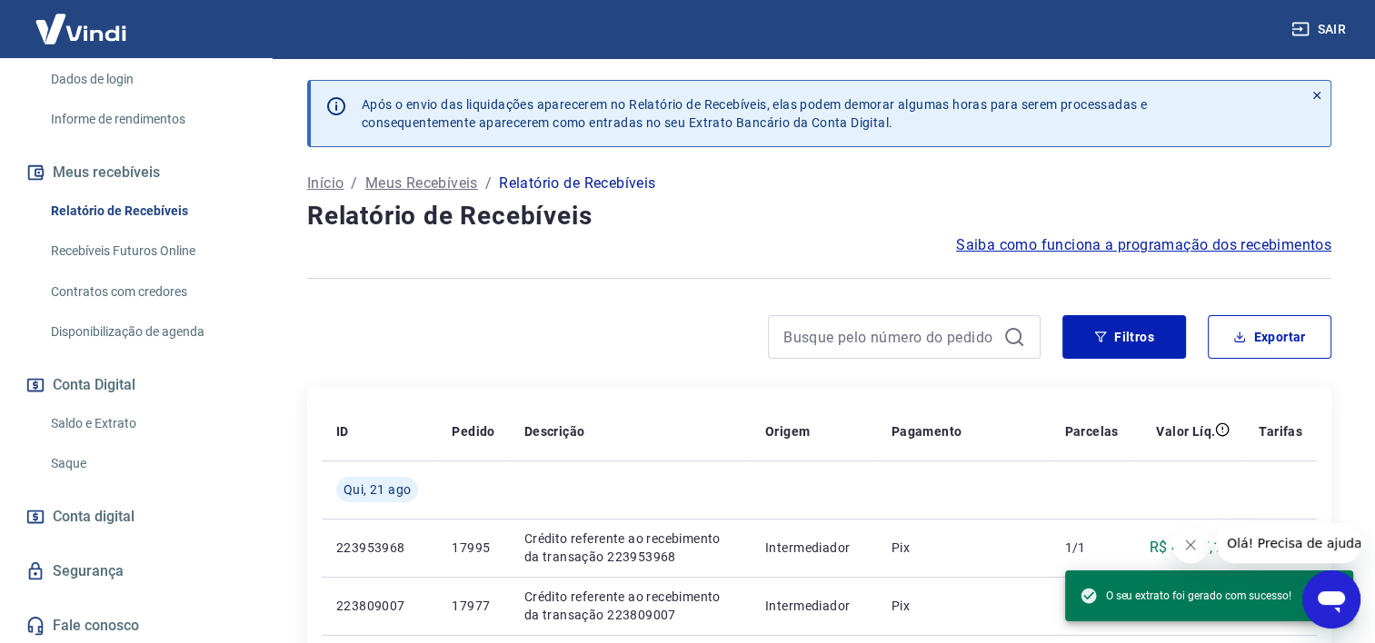
scroll to position [304, 0]
click at [104, 422] on link "Saldo e Extrato" at bounding box center [147, 422] width 206 height 37
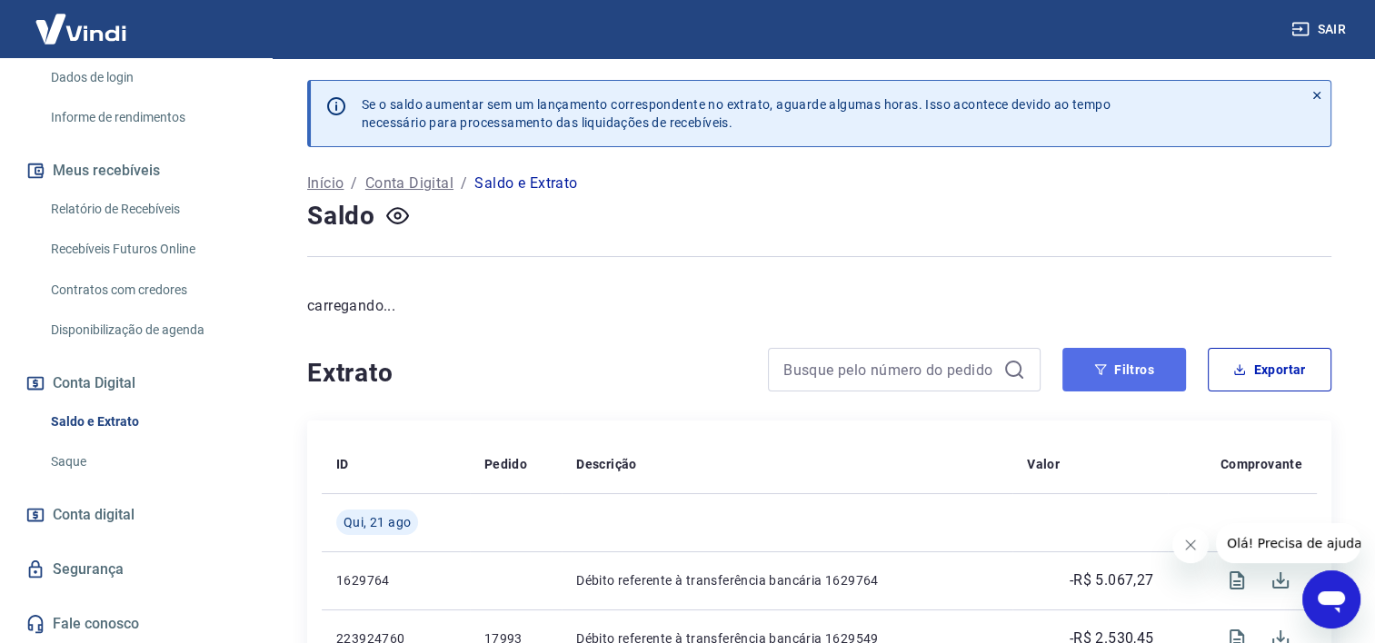
click at [1138, 359] on button "Filtros" at bounding box center [1124, 370] width 124 height 44
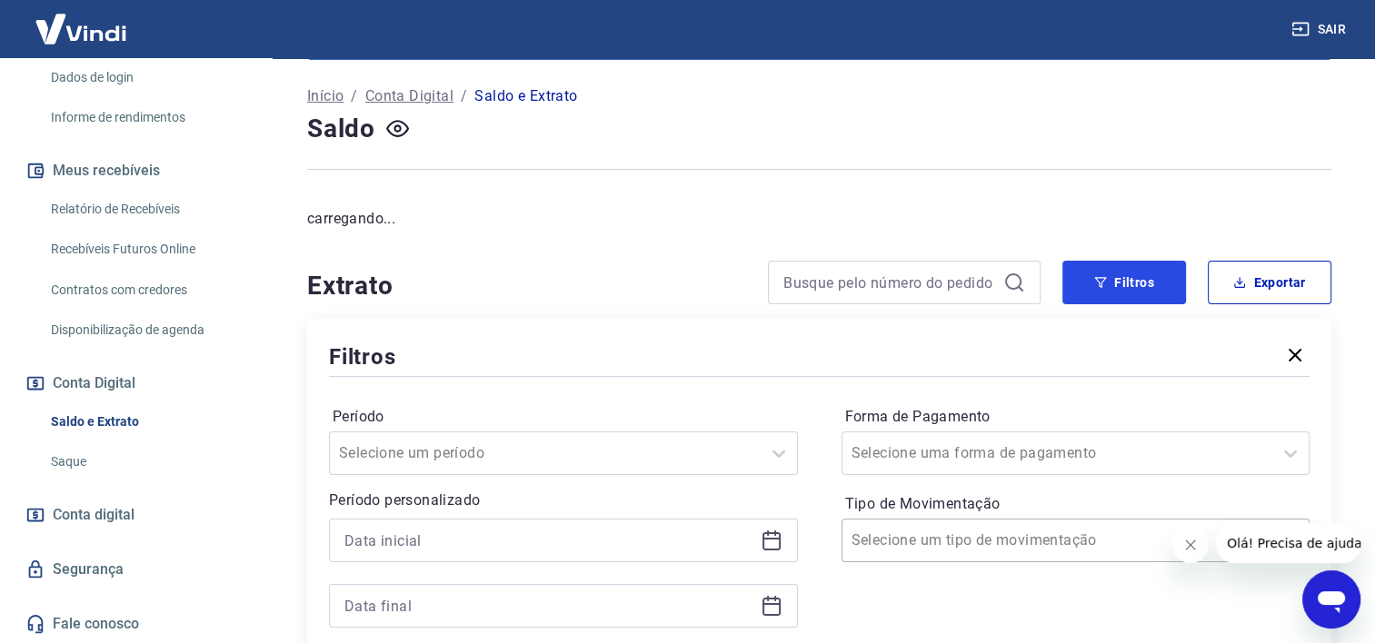
scroll to position [182, 0]
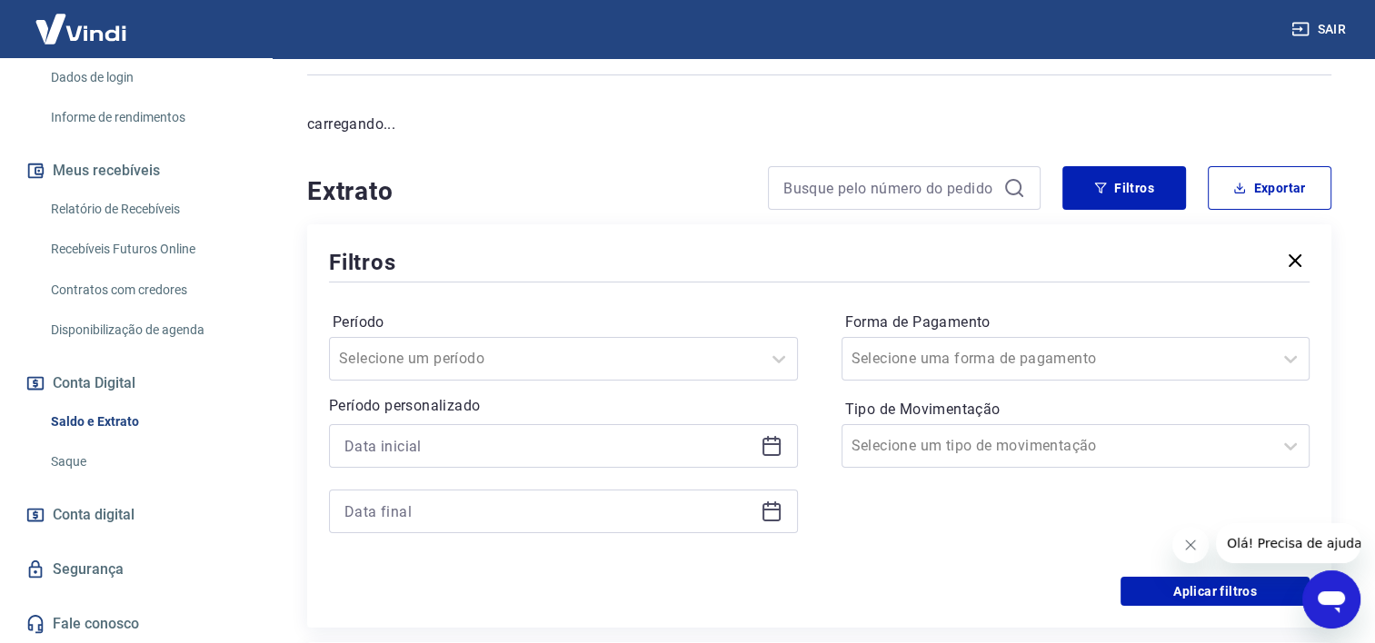
click at [774, 449] on icon at bounding box center [772, 446] width 22 height 22
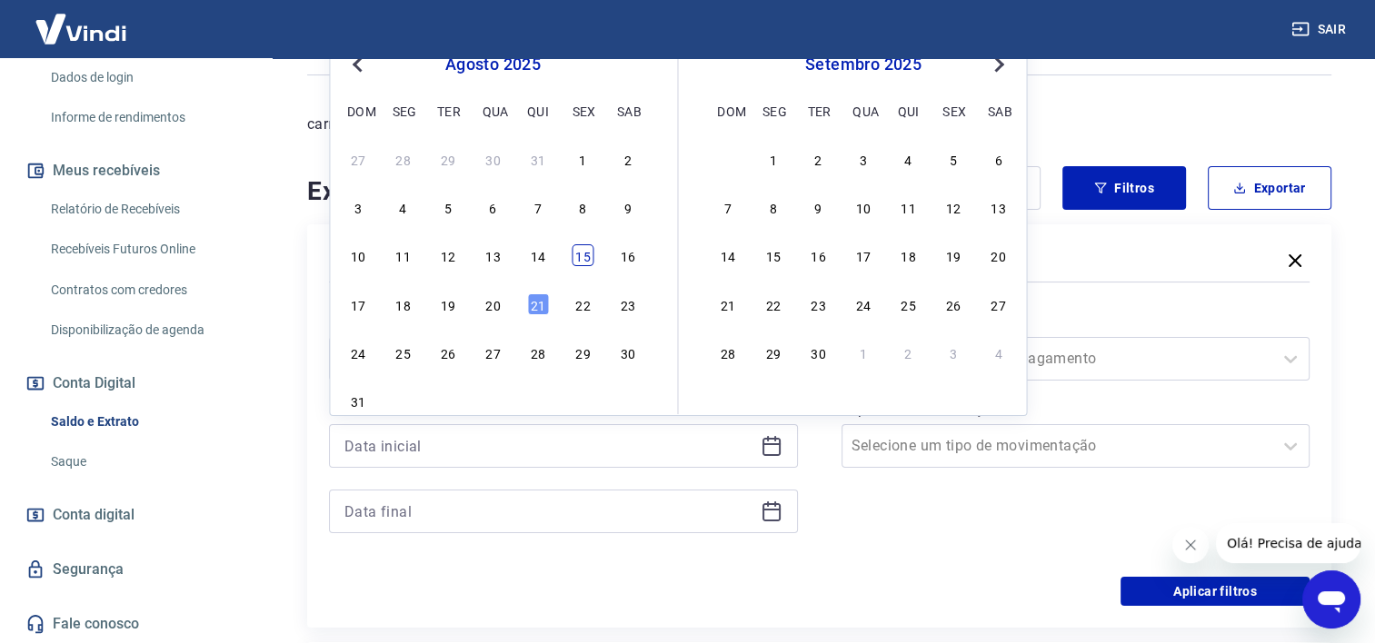
click at [584, 254] on div "15" at bounding box center [583, 255] width 22 height 22
type input "[DATE]"
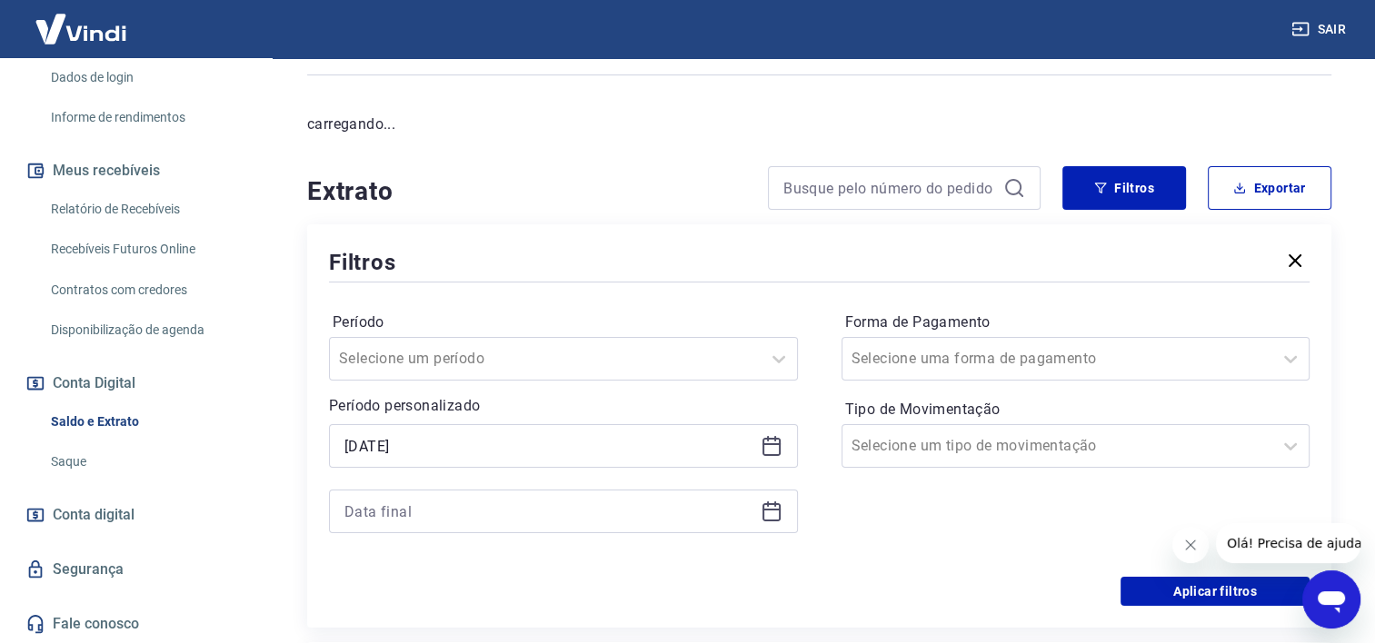
click at [764, 516] on icon at bounding box center [772, 512] width 22 height 22
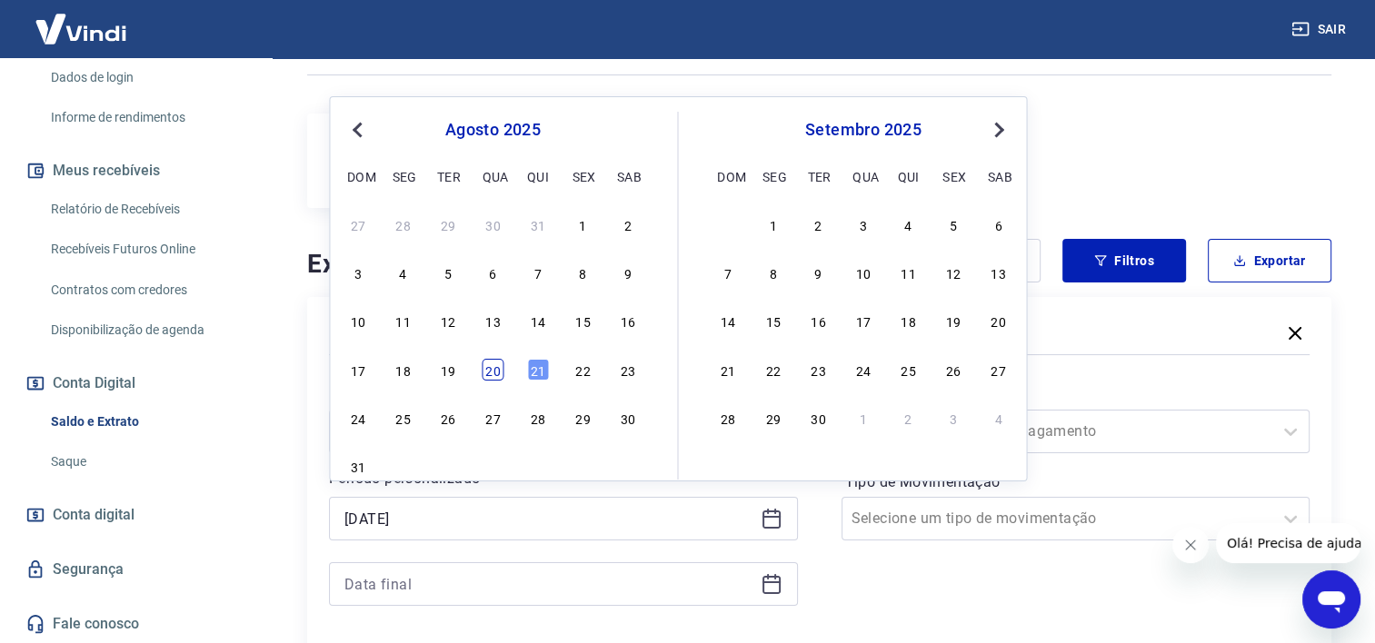
click at [501, 374] on div "20" at bounding box center [493, 370] width 22 height 22
type input "[DATE]"
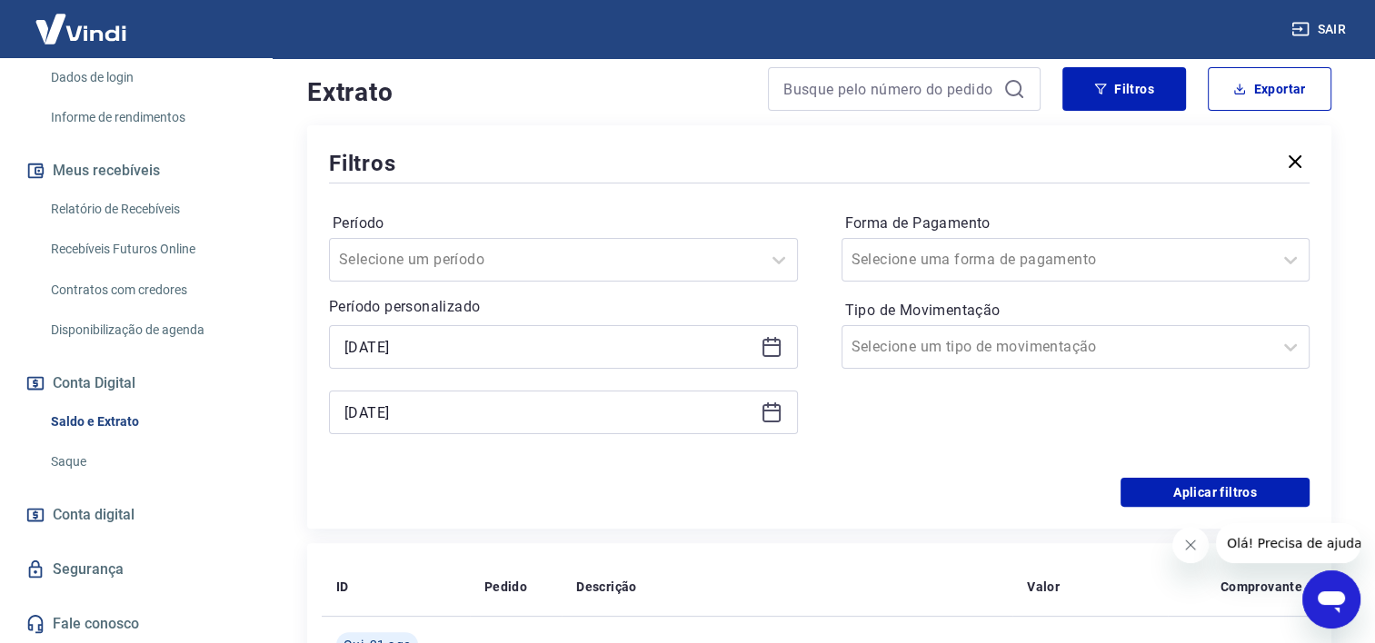
scroll to position [364, 0]
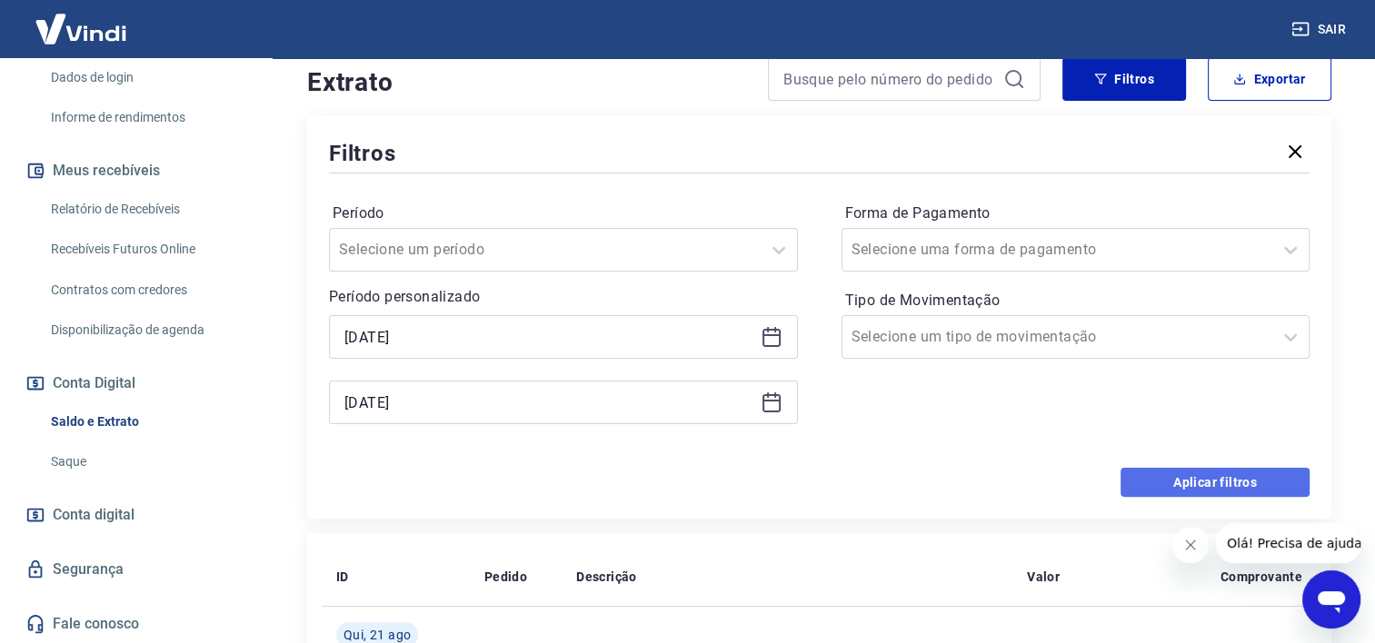
click at [1209, 492] on button "Aplicar filtros" at bounding box center [1215, 482] width 189 height 29
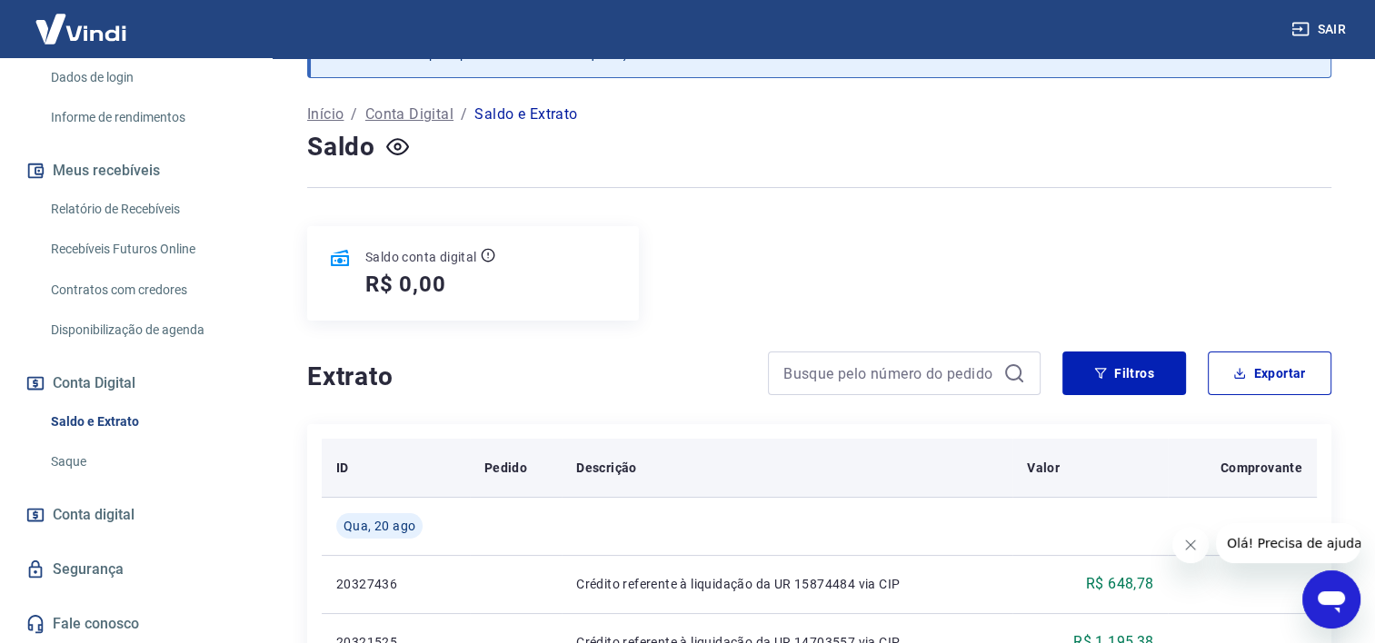
scroll to position [182, 0]
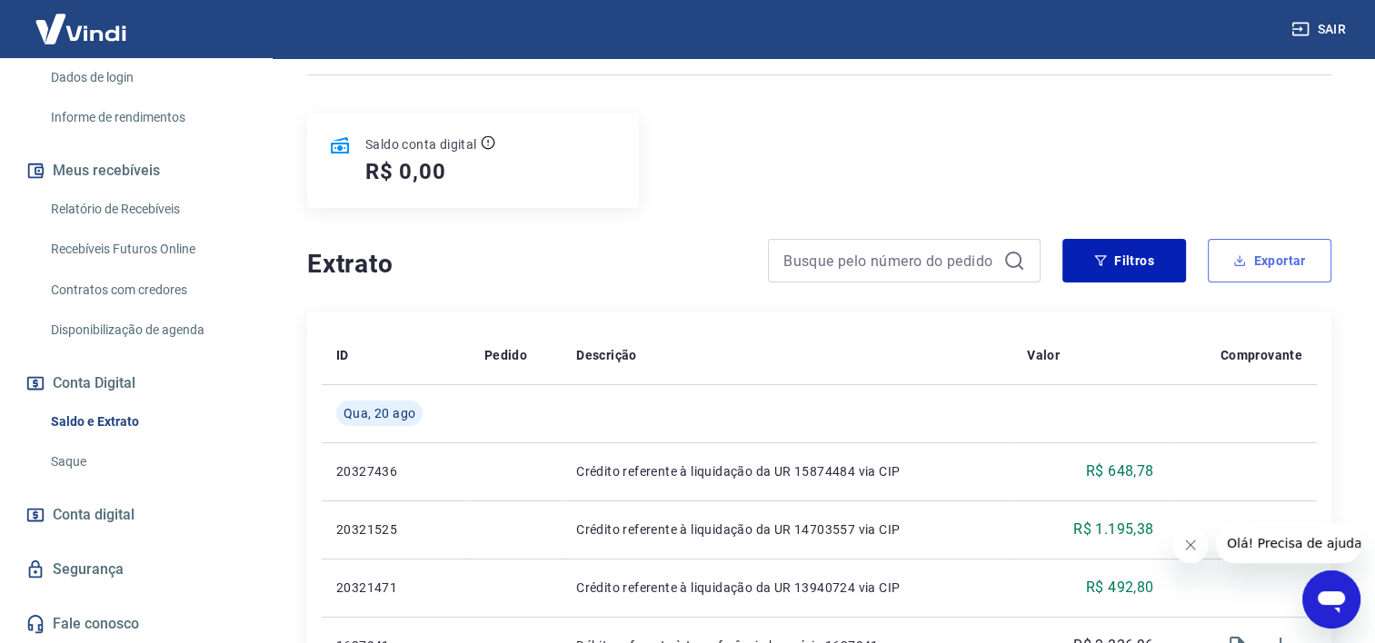
click at [1282, 251] on button "Exportar" at bounding box center [1270, 261] width 124 height 44
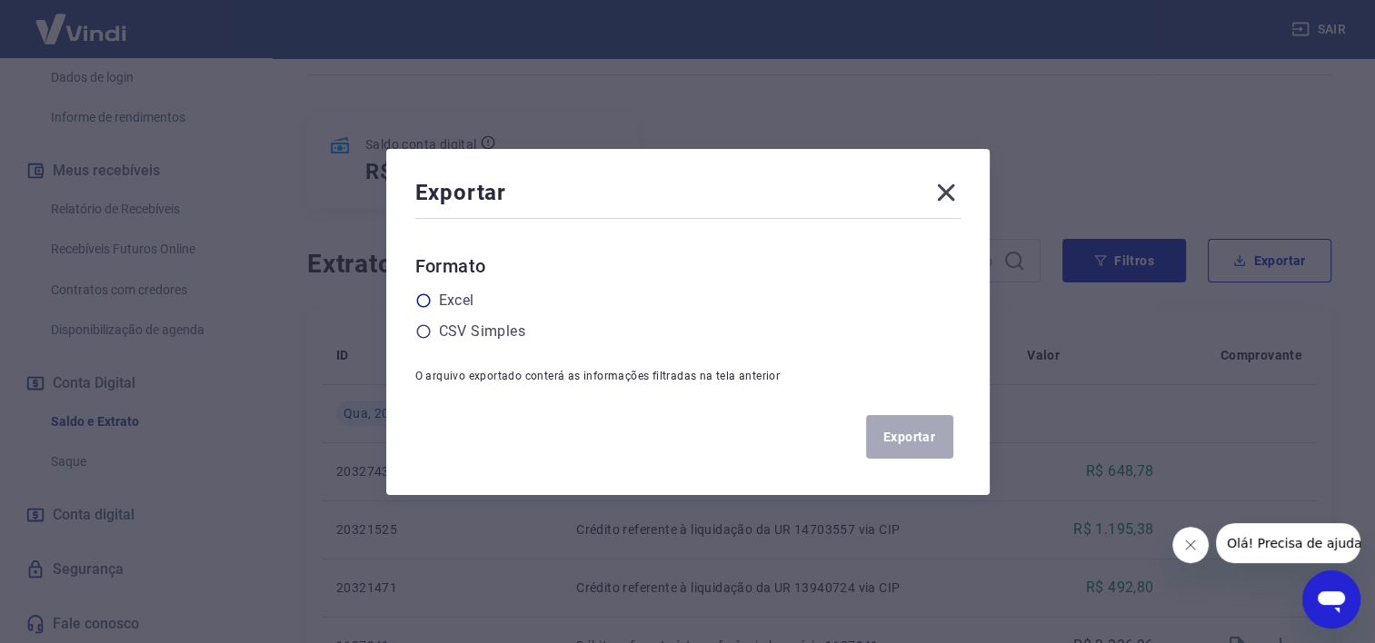
click at [432, 298] on icon at bounding box center [423, 301] width 16 height 16
click at [0, 0] on input "radio" at bounding box center [0, 0] width 0 height 0
click at [923, 445] on button "Exportar" at bounding box center [909, 437] width 87 height 44
